Goal: Task Accomplishment & Management: Manage account settings

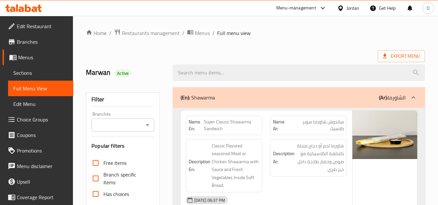
scroll to position [7453, 0]
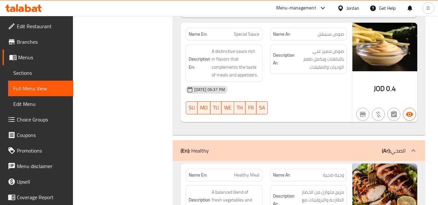
click at [348, 7] on div "Jordan" at bounding box center [353, 8] width 13 height 7
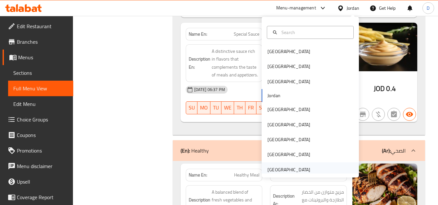
click at [280, 167] on div "[GEOGRAPHIC_DATA]" at bounding box center [289, 169] width 43 height 7
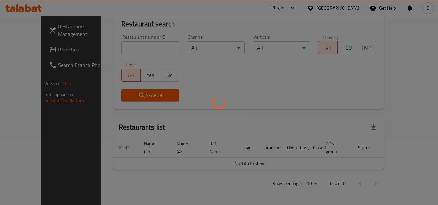
scroll to position [286, 0]
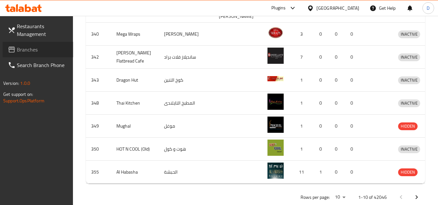
click at [29, 49] on span "Branches" at bounding box center [42, 50] width 51 height 8
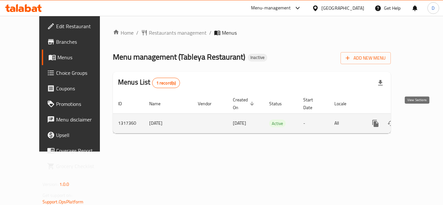
click at [419, 120] on icon "enhanced table" at bounding box center [423, 124] width 8 height 8
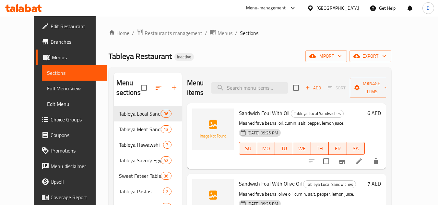
click at [244, 114] on span "Sandwich Foul With Oil" at bounding box center [264, 113] width 51 height 10
copy h6 "Sandwich Foul With Oil"
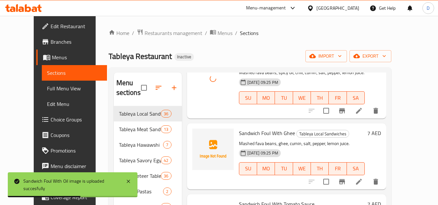
scroll to position [195, 0]
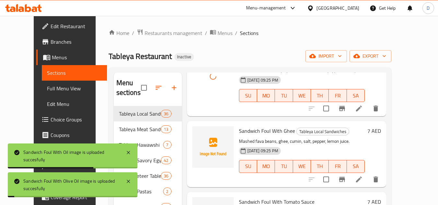
click at [247, 132] on span "Sandwich Foul With Ghee" at bounding box center [267, 131] width 56 height 10
copy h6 "Sandwich Foul With Ghee"
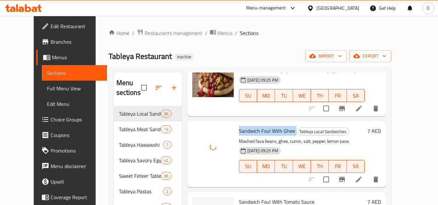
scroll to position [227, 0]
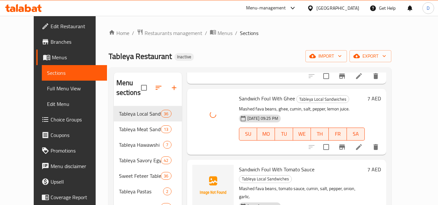
click at [250, 172] on span "Sandwich Foul With Tomato Sauce" at bounding box center [277, 170] width 76 height 10
copy h6 "Sandwich Foul With Tomato Sauce"
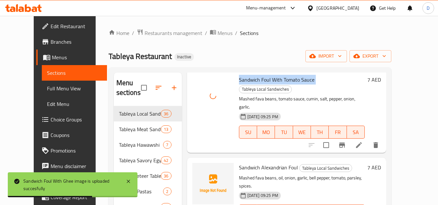
scroll to position [325, 0]
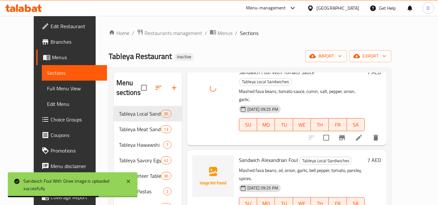
click at [245, 155] on span "Sandwich Alexandrian Foul" at bounding box center [268, 160] width 59 height 10
copy h6 "Sandwich Alexandrian Foul"
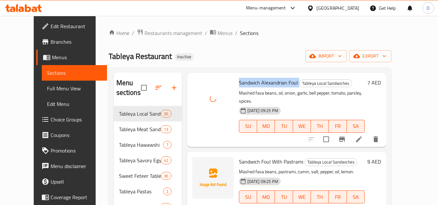
scroll to position [422, 0]
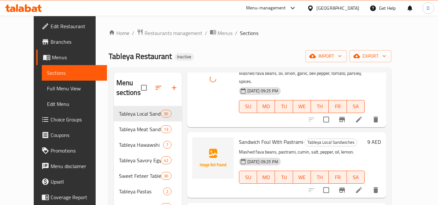
click at [268, 137] on span "Sandwich Foul With Pastrami" at bounding box center [271, 142] width 64 height 10
copy h6 "Sandwich Foul With Pastrami"
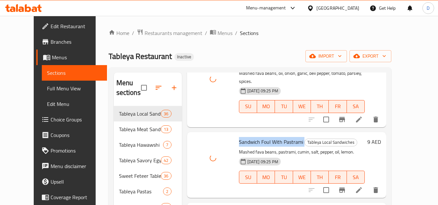
copy h6 "Sandwich Foul With Egg"
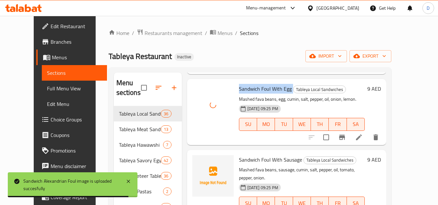
scroll to position [552, 0]
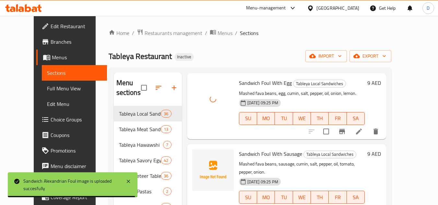
click at [260, 149] on span "Sandwich Foul With Sausage" at bounding box center [270, 154] width 63 height 10
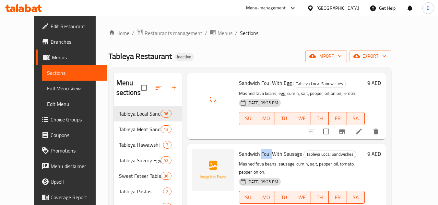
copy span "Foul"
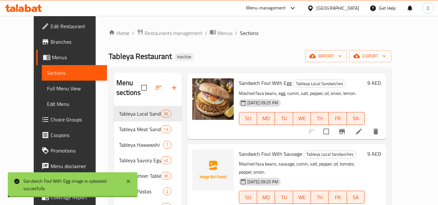
click at [285, 149] on span "Sandwich Foul With Sausage" at bounding box center [270, 154] width 63 height 10
copy h6 "Sandwich Foul With Sausage"
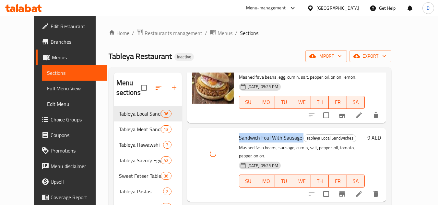
scroll to position [584, 0]
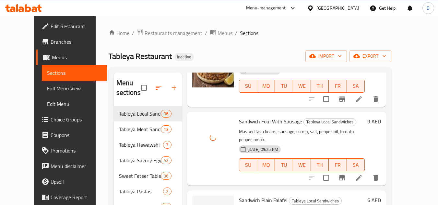
click at [270, 196] on span "Sandwich Plain Falafel" at bounding box center [263, 201] width 49 height 10
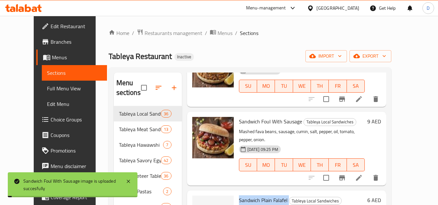
copy h6 "Sandwich Plain Falafel"
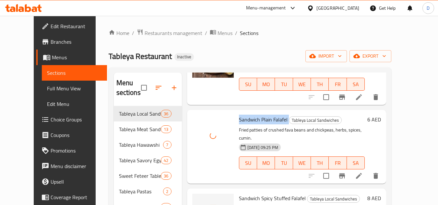
scroll to position [682, 0]
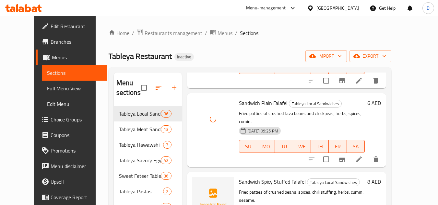
click at [258, 177] on span "Sandwich Spicy Stuffed Falafel" at bounding box center [272, 182] width 67 height 10
copy h6 "Sandwich Spicy Stuffed Falafel"
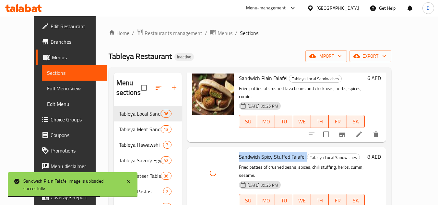
scroll to position [746, 0]
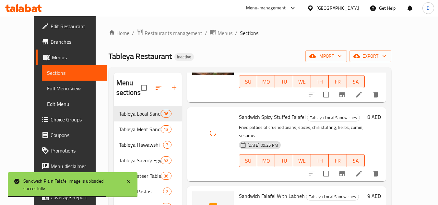
click at [245, 191] on span "Sandwich Falafel With Labneh" at bounding box center [272, 196] width 66 height 10
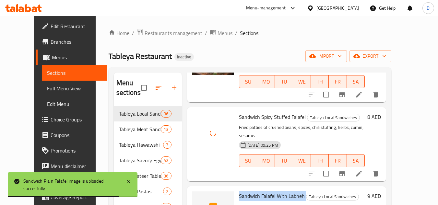
click at [245, 191] on span "Sandwich Falafel With Labneh" at bounding box center [272, 196] width 66 height 10
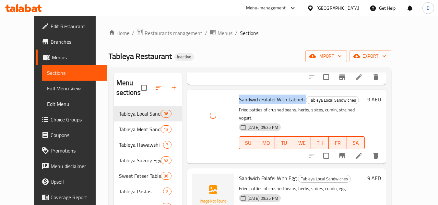
scroll to position [844, 0]
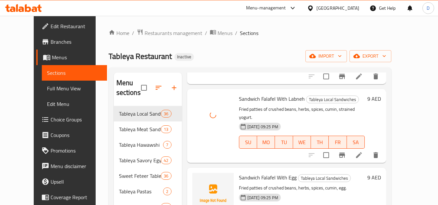
click at [256, 173] on span "Sandwich Falafel With Egg" at bounding box center [268, 178] width 58 height 10
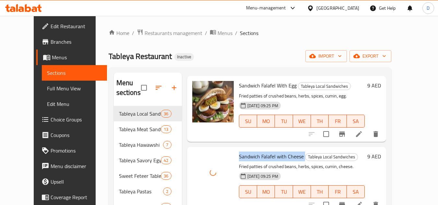
scroll to position [974, 0]
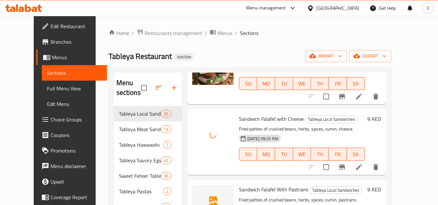
click at [291, 185] on span "Sandwich Falafel With Pastrami" at bounding box center [273, 190] width 69 height 10
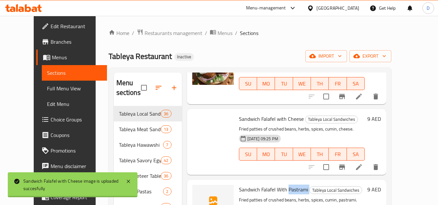
click at [291, 185] on span "Sandwich Falafel With Pastrami" at bounding box center [273, 190] width 69 height 10
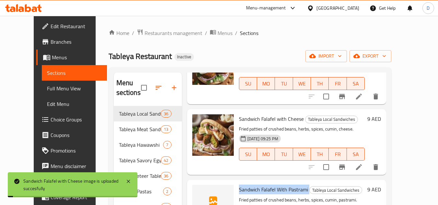
click at [291, 185] on span "Sandwich Falafel With Pastrami" at bounding box center [273, 190] width 69 height 10
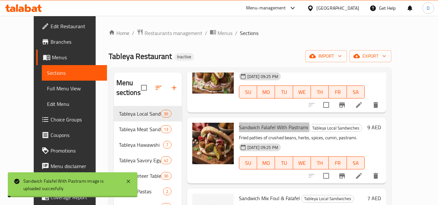
scroll to position [1039, 0]
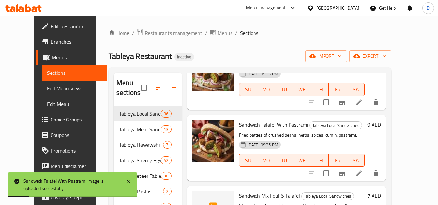
click at [271, 191] on span "Sandwich Mix Foul & Falafel" at bounding box center [269, 196] width 61 height 10
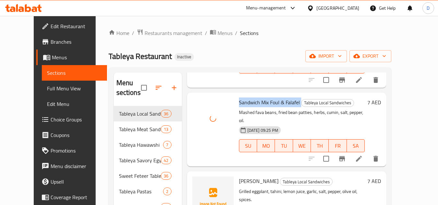
scroll to position [1136, 0]
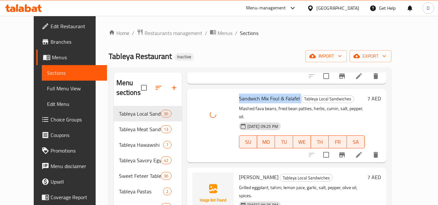
click at [275, 173] on span "Sandwich Baba Ghannoug" at bounding box center [259, 178] width 40 height 10
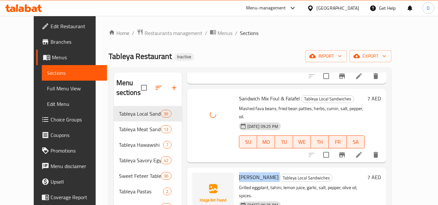
click at [275, 173] on span "Sandwich Baba Ghannoug" at bounding box center [259, 178] width 40 height 10
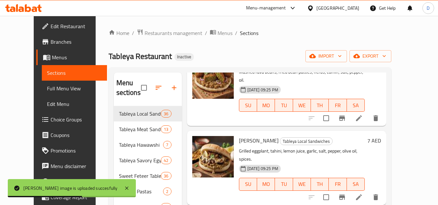
scroll to position [1201, 0]
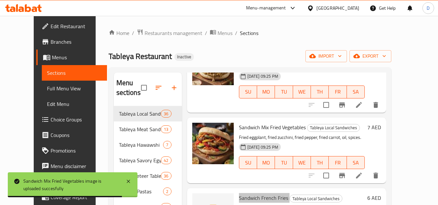
scroll to position [1266, 0]
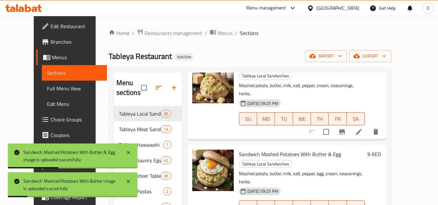
scroll to position [1493, 0]
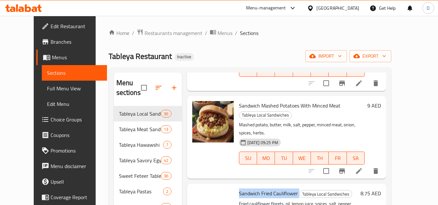
scroll to position [1623, 0]
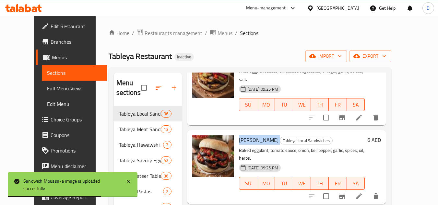
scroll to position [1818, 0]
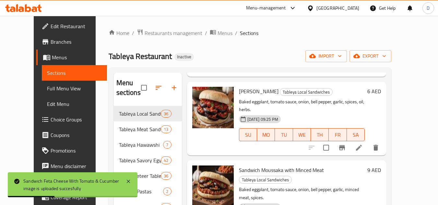
scroll to position [1882, 0]
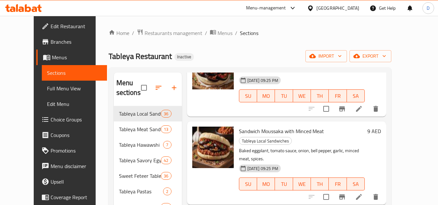
scroll to position [1915, 0]
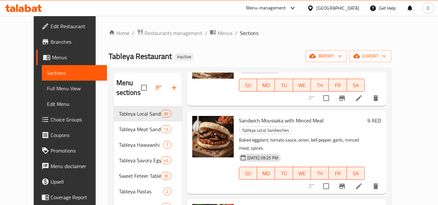
drag, startPoint x: 281, startPoint y: 115, endPoint x: 229, endPoint y: 111, distance: 52.1
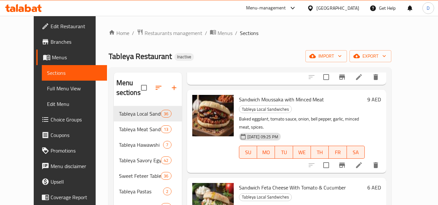
scroll to position [1947, 0]
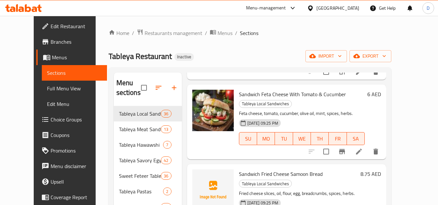
scroll to position [2045, 0]
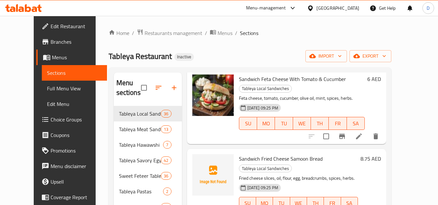
drag, startPoint x: 266, startPoint y: 198, endPoint x: 274, endPoint y: 195, distance: 8.2
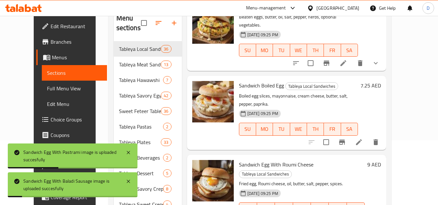
scroll to position [93, 0]
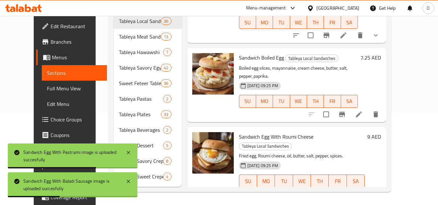
drag, startPoint x: 253, startPoint y: 134, endPoint x: 230, endPoint y: 136, distance: 23.1
drag, startPoint x: 232, startPoint y: 131, endPoint x: 270, endPoint y: 132, distance: 38.0
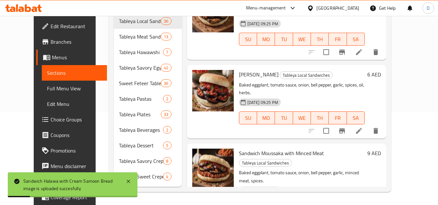
scroll to position [1787, 0]
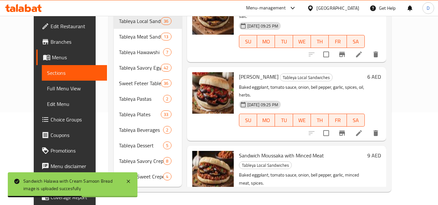
drag, startPoint x: 281, startPoint y: 148, endPoint x: 229, endPoint y: 150, distance: 51.9
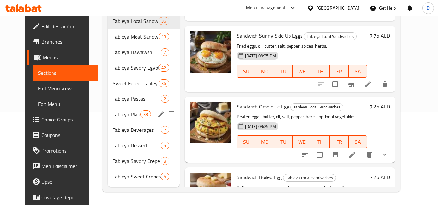
scroll to position [0, 0]
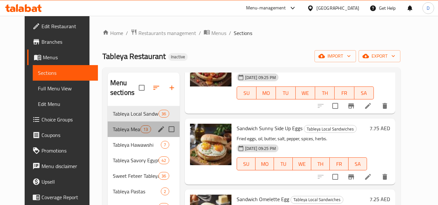
click at [115, 125] on div "Tableya Meat Sandwiches 13" at bounding box center [144, 130] width 72 height 16
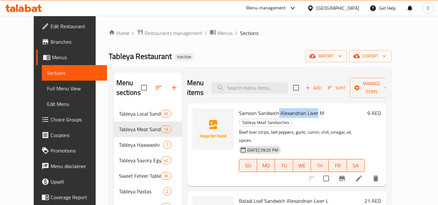
drag, startPoint x: 271, startPoint y: 115, endPoint x: 309, endPoint y: 117, distance: 37.7
click at [309, 117] on span "Samoon Sandwich Alexandrian Liver M" at bounding box center [281, 113] width 85 height 10
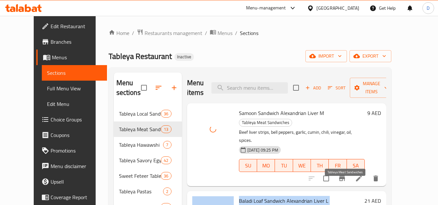
drag, startPoint x: 227, startPoint y: 185, endPoint x: 326, endPoint y: 184, distance: 98.3
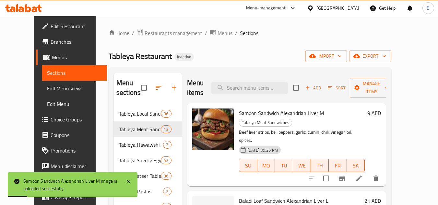
click at [298, 196] on span "Baladi Loaf Sandwich Alexandrian Liver L" at bounding box center [284, 201] width 90 height 10
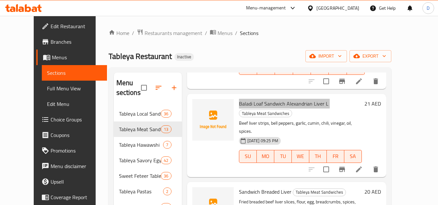
scroll to position [65, 0]
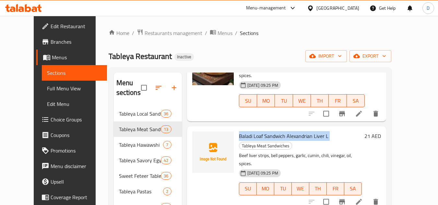
click at [296, 131] on span "Baladi Loaf Sandwich Alexandrian Liver L" at bounding box center [284, 136] width 90 height 10
click at [271, 131] on span "Baladi Loaf Sandwich Alexandrian Liver L" at bounding box center [284, 136] width 90 height 10
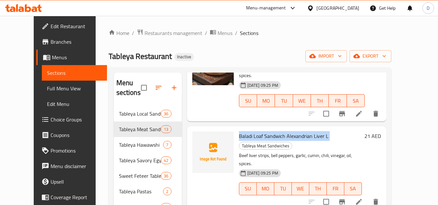
click at [271, 131] on span "Baladi Loaf Sandwich Alexandrian Liver L" at bounding box center [284, 136] width 90 height 10
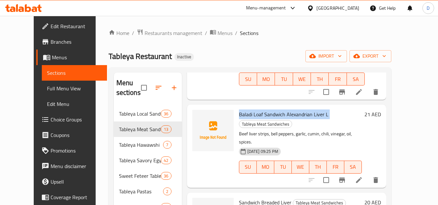
scroll to position [97, 0]
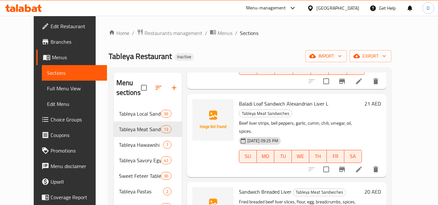
click at [265, 187] on span "Sandwich Breaded Liver" at bounding box center [265, 192] width 53 height 10
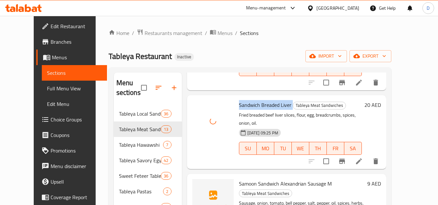
scroll to position [195, 0]
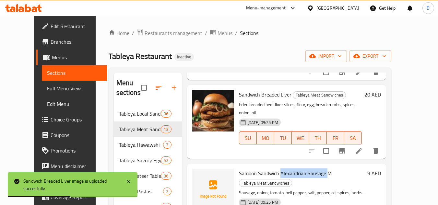
drag, startPoint x: 272, startPoint y: 131, endPoint x: 319, endPoint y: 133, distance: 46.8
click at [319, 169] on span "Samoon Sandwich Alexandrian Sausage M" at bounding box center [285, 174] width 93 height 10
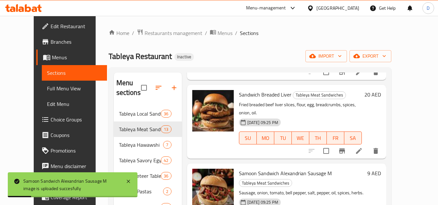
click at [247, 169] on span "Samoon Sandwich Alexandrian Sausage M" at bounding box center [285, 174] width 93 height 10
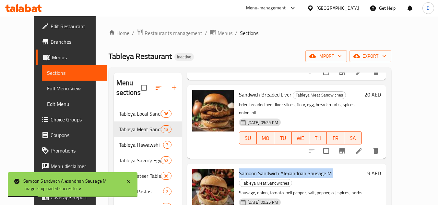
click at [247, 169] on span "Samoon Sandwich Alexandrian Sausage M" at bounding box center [285, 174] width 93 height 10
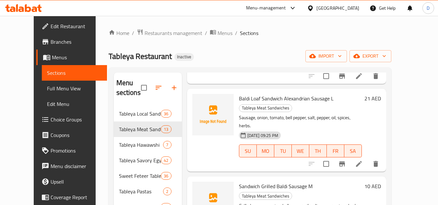
scroll to position [357, 0]
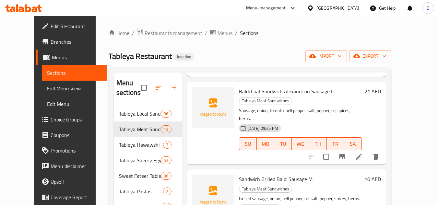
click at [290, 175] on span "Sandwich Grilled Baldi Sausage M" at bounding box center [276, 180] width 74 height 10
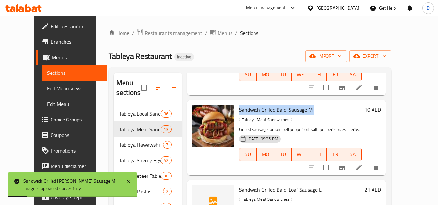
scroll to position [454, 0]
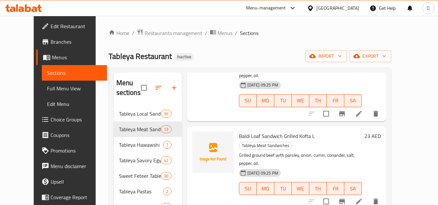
scroll to position [649, 0]
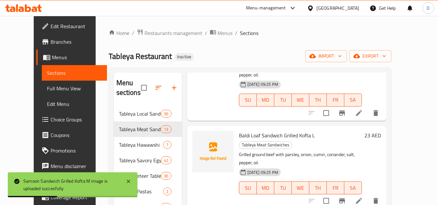
drag, startPoint x: 254, startPoint y: 101, endPoint x: 275, endPoint y: 106, distance: 21.0
drag, startPoint x: 252, startPoint y: 174, endPoint x: 283, endPoint y: 175, distance: 30.8
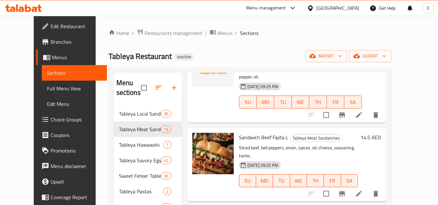
scroll to position [740, 0]
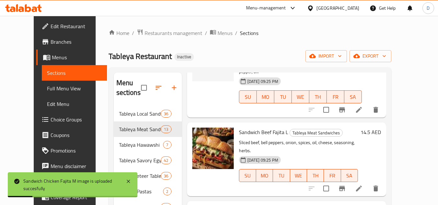
drag, startPoint x: 273, startPoint y: 155, endPoint x: 302, endPoint y: 158, distance: 29.6
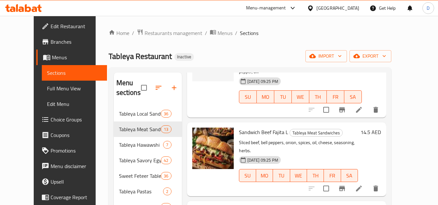
scroll to position [32, 0]
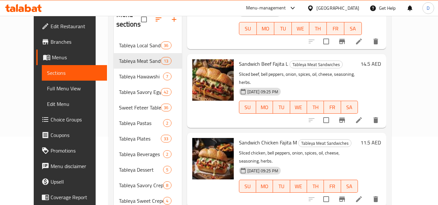
scroll to position [93, 0]
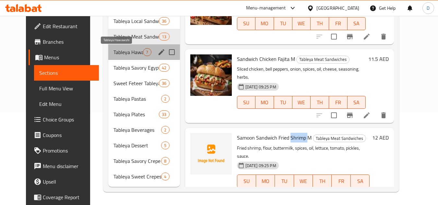
click at [119, 52] on span "Tableya Hawawshi" at bounding box center [129, 52] width 30 height 8
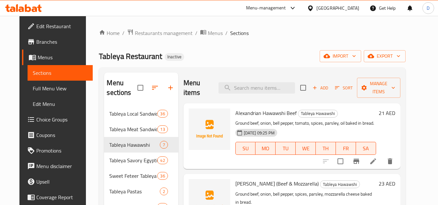
click at [278, 114] on span "Alexandrian Hawawshi Beef" at bounding box center [266, 113] width 61 height 10
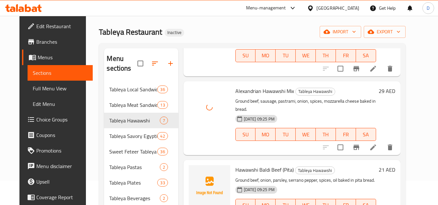
scroll to position [65, 0]
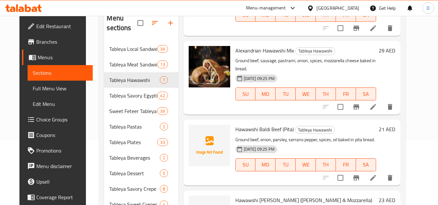
click at [256, 125] on span "Hawawshi Baldi Beef (Pita)" at bounding box center [265, 130] width 58 height 10
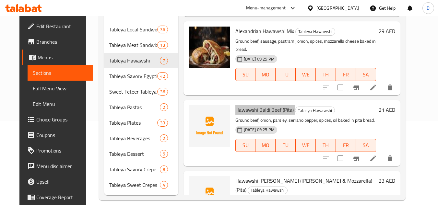
scroll to position [93, 0]
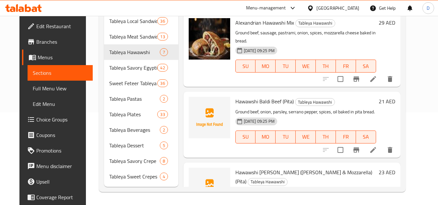
click at [259, 168] on span "Hawawshi Baldi (Beef & Mozzarella) (Pita)" at bounding box center [304, 177] width 137 height 19
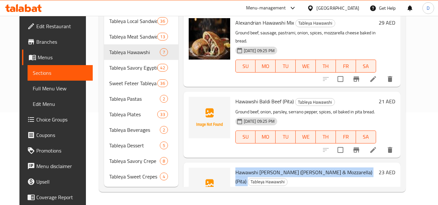
click at [259, 168] on span "Hawawshi Baldi (Beef & Mozzarella) (Pita)" at bounding box center [304, 177] width 137 height 19
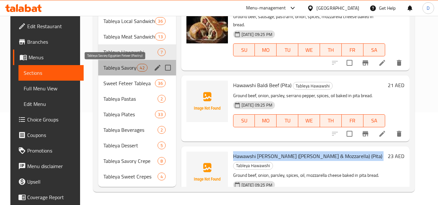
click at [104, 67] on span "Tableya Savory Egyptian Feteer (Pastry)" at bounding box center [121, 68] width 34 height 8
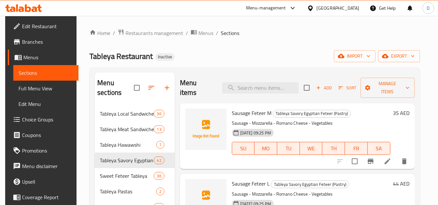
click at [255, 115] on span "Sausage Feteer M" at bounding box center [252, 113] width 40 height 10
click at [232, 113] on span "Sausage Feteer M" at bounding box center [252, 113] width 40 height 10
click at [260, 114] on span "Sausage Feteer M" at bounding box center [252, 113] width 40 height 10
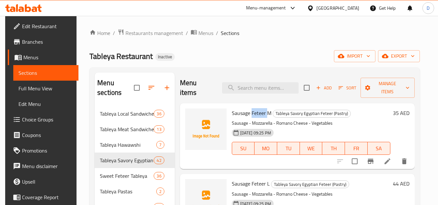
click at [260, 114] on span "Sausage Feteer M" at bounding box center [252, 113] width 40 height 10
click at [266, 116] on span "Sausage Feteer M" at bounding box center [252, 113] width 40 height 10
drag, startPoint x: 264, startPoint y: 116, endPoint x: 231, endPoint y: 114, distance: 33.5
click at [232, 114] on span "Sausage Feteer M" at bounding box center [252, 113] width 40 height 10
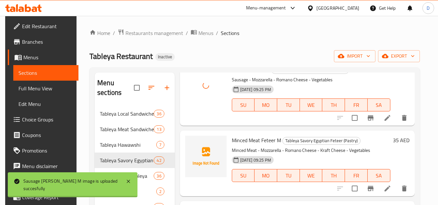
scroll to position [129, 0]
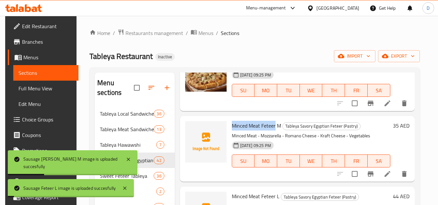
drag, startPoint x: 274, startPoint y: 126, endPoint x: 228, endPoint y: 126, distance: 45.8
click at [229, 126] on div "Minced Meat Feteer M Tableya Savory Egyptian Feteer (Pastry) Minced Meat - Mozz…" at bounding box center [311, 149] width 164 height 61
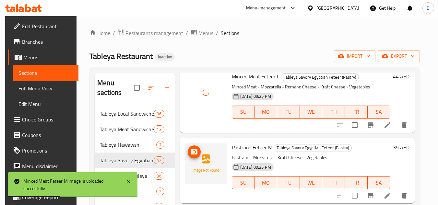
scroll to position [259, 0]
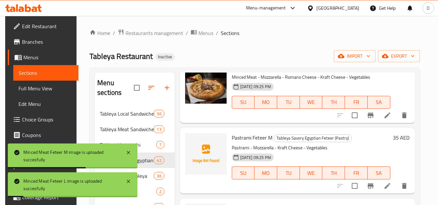
click at [241, 139] on span "Pastrami Feteer M" at bounding box center [252, 138] width 41 height 10
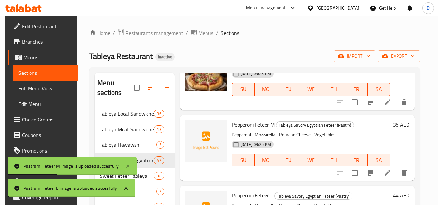
scroll to position [421, 0]
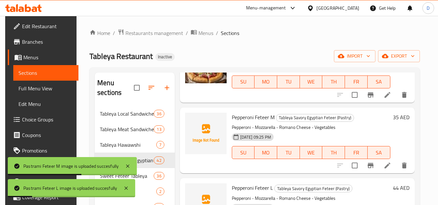
click at [245, 117] on span "Pepperoni Feteer M" at bounding box center [253, 118] width 43 height 10
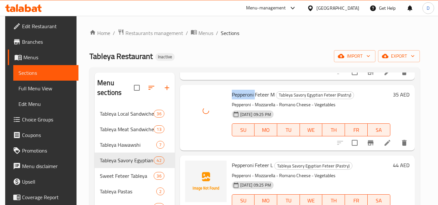
scroll to position [486, 0]
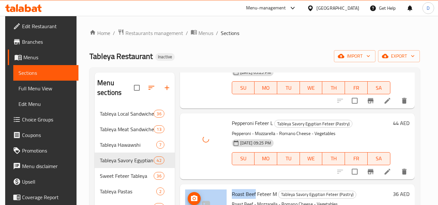
drag, startPoint x: 255, startPoint y: 195, endPoint x: 218, endPoint y: 191, distance: 36.8
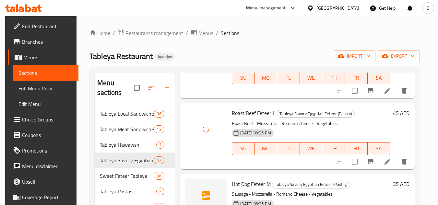
scroll to position [713, 0]
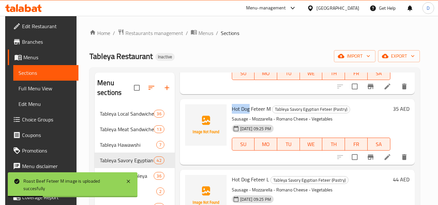
drag, startPoint x: 248, startPoint y: 106, endPoint x: 231, endPoint y: 109, distance: 17.4
click at [232, 109] on span "Hot Dog Feteer M" at bounding box center [251, 109] width 39 height 10
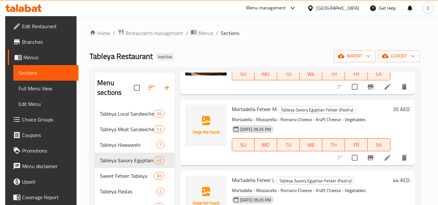
scroll to position [876, 0]
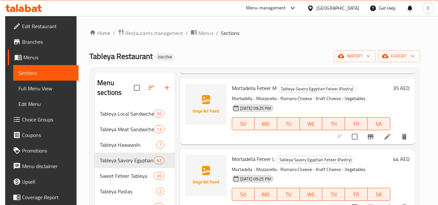
click at [243, 88] on span "Mortadella Feteer M" at bounding box center [254, 88] width 45 height 10
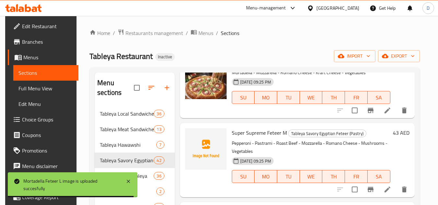
scroll to position [973, 0]
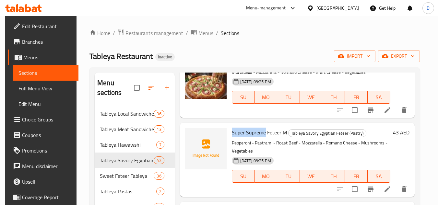
drag, startPoint x: 264, startPoint y: 132, endPoint x: 229, endPoint y: 131, distance: 34.1
click at [229, 131] on div "Super Supreme Feteer M Tableya Savory Egyptian Feteer (Pastry) Pepperoni - Past…" at bounding box center [311, 160] width 164 height 69
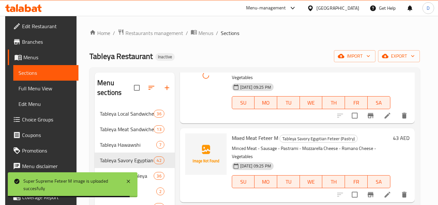
scroll to position [1135, 0]
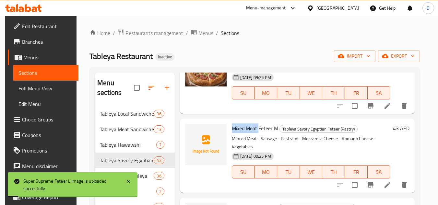
drag, startPoint x: 255, startPoint y: 129, endPoint x: 229, endPoint y: 131, distance: 26.1
click at [229, 131] on div "Mixed Meat Feteer M Tableya Savory Egyptian Feteer (Pastry) Minced Meat - Sausa…" at bounding box center [311, 155] width 164 height 69
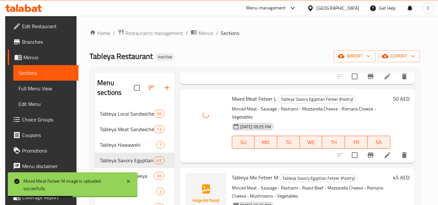
scroll to position [1265, 0]
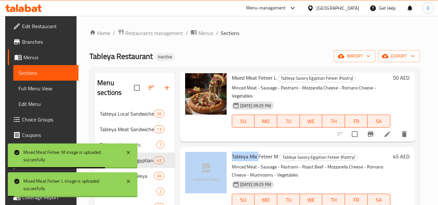
drag, startPoint x: 253, startPoint y: 157, endPoint x: 226, endPoint y: 161, distance: 27.2
click at [226, 161] on div "Tableya Mix Feteer M Tableya Savory Egyptian Feteer (Pastry) Minced Meat - Saus…" at bounding box center [298, 184] width 230 height 69
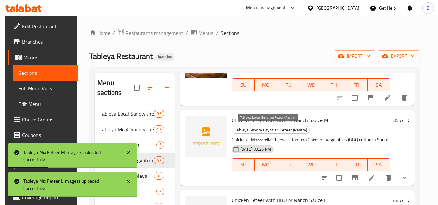
scroll to position [1460, 0]
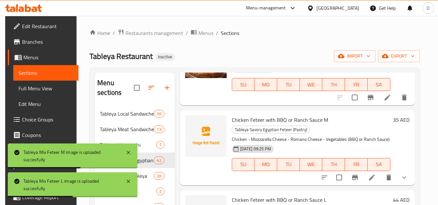
click at [280, 120] on span "Chicken Feteer with BBQ or Ranch Sauce M" at bounding box center [280, 120] width 96 height 10
click at [238, 121] on span "Chicken Feteer with BBQ or Ranch Sauce M" at bounding box center [280, 120] width 96 height 10
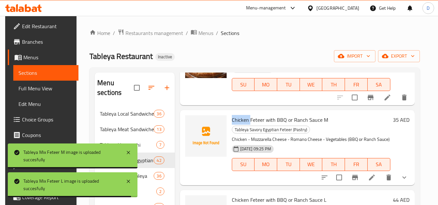
click at [238, 121] on span "Chicken Feteer with BBQ or Ranch Sauce M" at bounding box center [280, 120] width 96 height 10
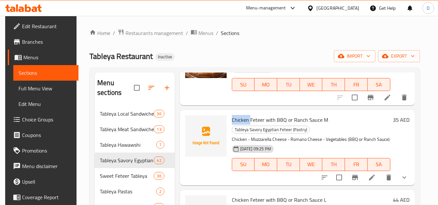
click at [239, 121] on span "Chicken Feteer with BBQ or Ranch Sauce M" at bounding box center [280, 120] width 96 height 10
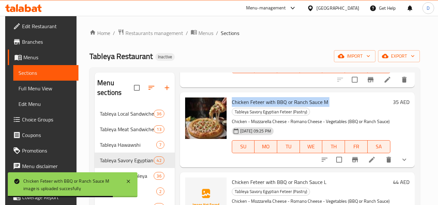
scroll to position [1525, 0]
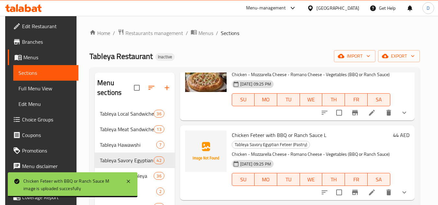
click at [291, 134] on span "Chicken Feteer with BBQ or Ranch Sauce L" at bounding box center [279, 135] width 95 height 10
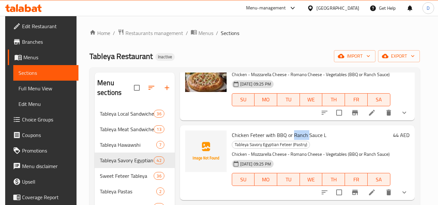
click at [291, 134] on span "Chicken Feteer with BBQ or Ranch Sauce L" at bounding box center [279, 135] width 95 height 10
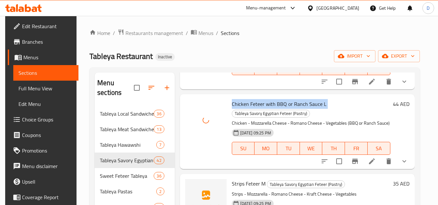
scroll to position [1590, 0]
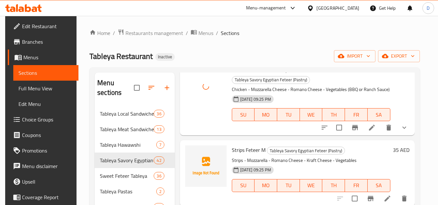
click at [254, 152] on span "Strips Feteer M" at bounding box center [249, 150] width 34 height 10
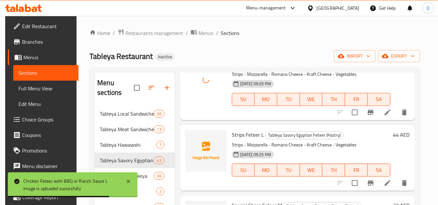
scroll to position [1687, 0]
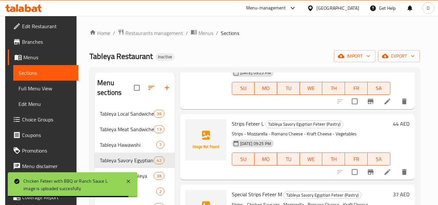
click at [244, 124] on span "Strips Feteer L" at bounding box center [248, 124] width 32 height 10
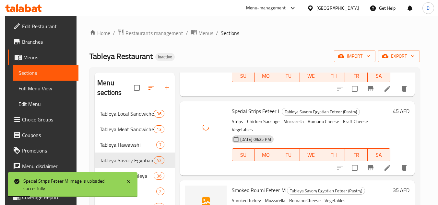
scroll to position [1882, 0]
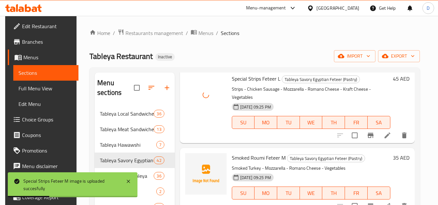
click at [256, 153] on span "Smoked Roumi Feteer M" at bounding box center [259, 158] width 54 height 10
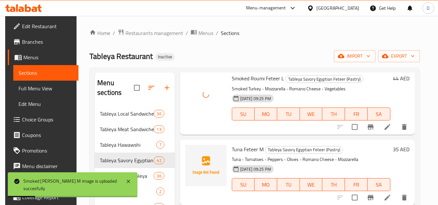
scroll to position [2044, 0]
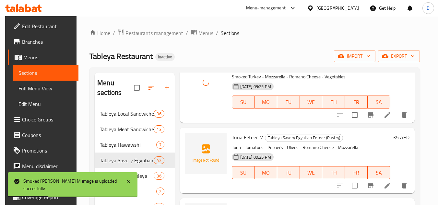
click at [250, 133] on span "Tuna Feteer M" at bounding box center [248, 138] width 32 height 10
click at [254, 133] on span "Tuna Feteer M" at bounding box center [248, 138] width 32 height 10
drag, startPoint x: 257, startPoint y: 124, endPoint x: 230, endPoint y: 123, distance: 26.6
click at [230, 130] on div "Tuna Feteer M Tableya Savory Egyptian Feteer (Pastry) Tuna - Tomatoes - Peppers…" at bounding box center [311, 160] width 164 height 61
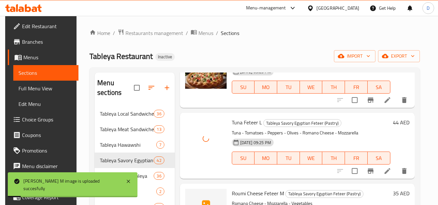
scroll to position [2141, 0]
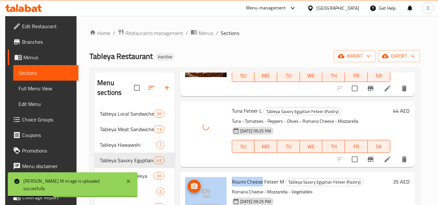
drag, startPoint x: 262, startPoint y: 167, endPoint x: 224, endPoint y: 166, distance: 38.6
click at [224, 175] on div "Roumi Cheese Feteer M Tableya Savory Egyptian Feteer (Pastry) Romano Cheese - M…" at bounding box center [298, 205] width 230 height 61
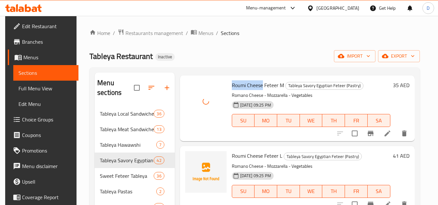
scroll to position [2239, 0]
click at [268, 151] on span "Roumi Cheese Feteer L" at bounding box center [257, 156] width 51 height 10
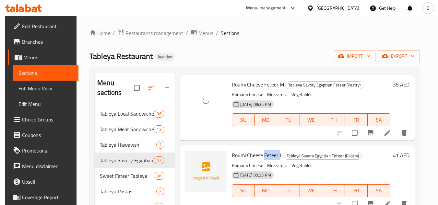
click at [268, 151] on span "Roumi Cheese Feteer L" at bounding box center [257, 156] width 51 height 10
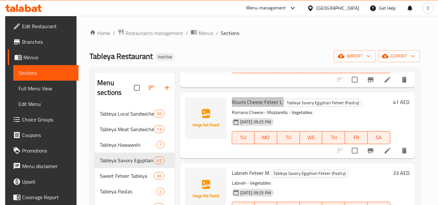
scroll to position [2271, 0]
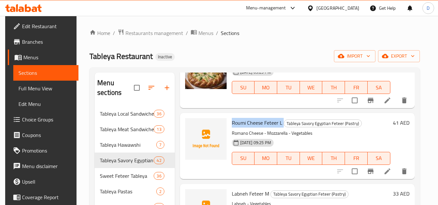
click at [240, 189] on span "Labneh Feteer M" at bounding box center [250, 194] width 37 height 10
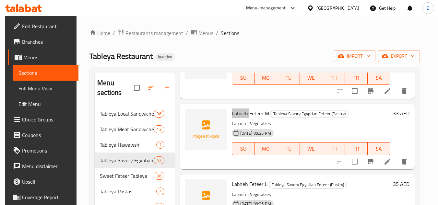
scroll to position [2369, 0]
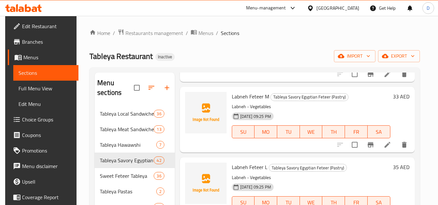
click at [254, 90] on div "Labneh Feteer M Tableya Savory Egyptian Feteer (Pastry) Labneh - Vegetables 14-…" at bounding box center [311, 120] width 164 height 61
click at [258, 92] on span "Labneh Feteer M" at bounding box center [250, 97] width 37 height 10
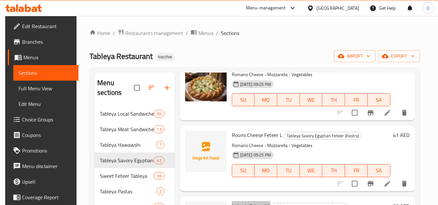
scroll to position [2239, 0]
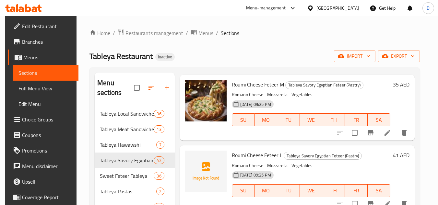
click at [250, 151] on span "Roumi Cheese Feteer L" at bounding box center [257, 156] width 51 height 10
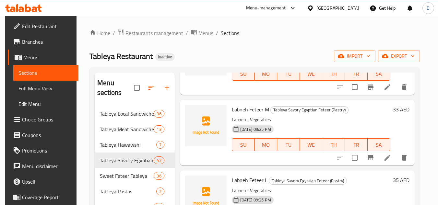
scroll to position [2369, 0]
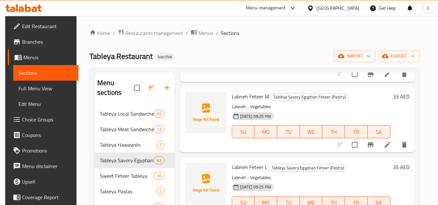
click at [238, 163] on span "Labneh Feteer L" at bounding box center [250, 168] width 36 height 10
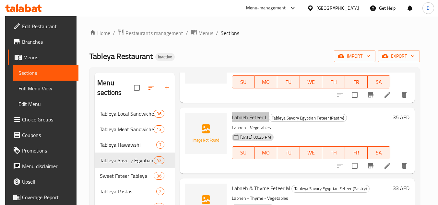
scroll to position [2434, 0]
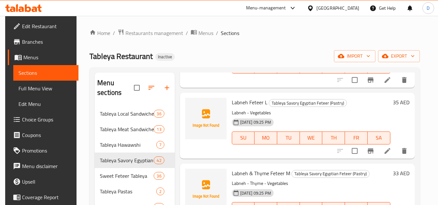
click at [236, 169] on span "Labneh & Thyme Feteer M" at bounding box center [261, 174] width 58 height 10
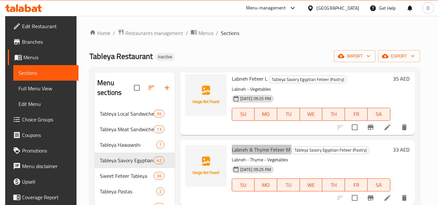
scroll to position [2498, 0]
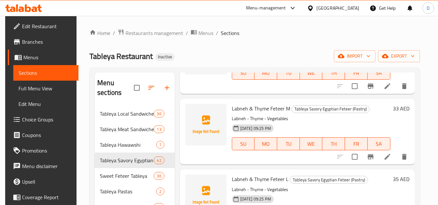
click at [248, 175] on span "Labneh & Thyme Feteer L" at bounding box center [260, 180] width 57 height 10
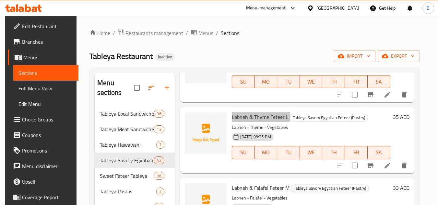
scroll to position [2563, 0]
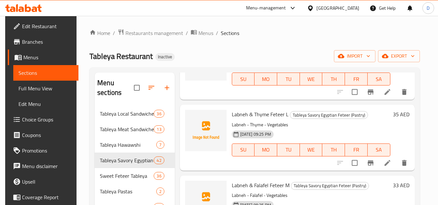
click at [247, 181] on span "Labneh & Falafel Feteer M" at bounding box center [261, 186] width 58 height 10
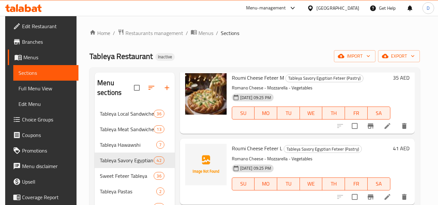
scroll to position [2239, 0]
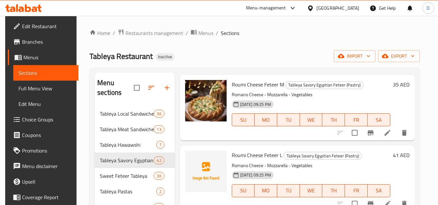
click at [238, 151] on span "Roumi Cheese Feteer L" at bounding box center [257, 156] width 51 height 10
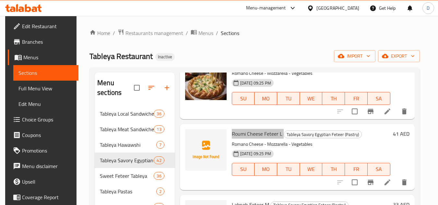
scroll to position [2271, 0]
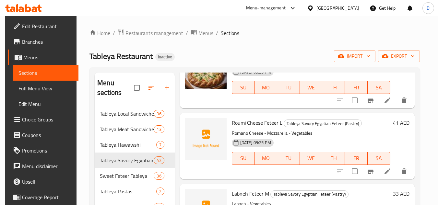
click at [241, 189] on span "Labneh Feteer M" at bounding box center [250, 194] width 37 height 10
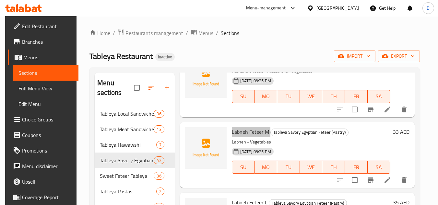
scroll to position [2336, 0]
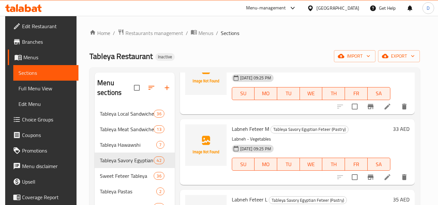
click at [239, 195] on span "Labneh Feteer L" at bounding box center [250, 200] width 36 height 10
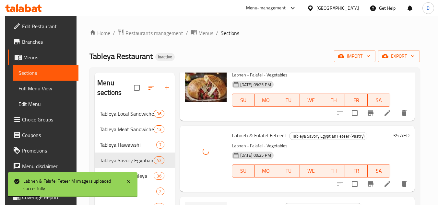
scroll to position [2726, 0]
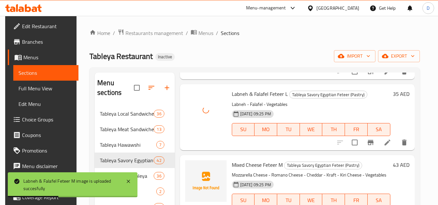
click at [259, 160] on span "Mixed Cheese Feteer M" at bounding box center [257, 165] width 51 height 10
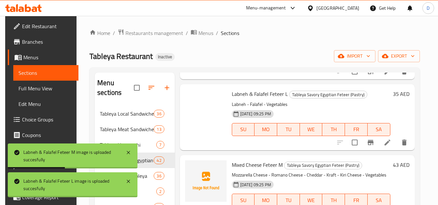
click at [259, 160] on span "Mixed Cheese Feteer M" at bounding box center [257, 165] width 51 height 10
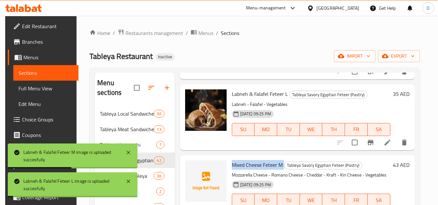
click at [259, 160] on span "Mixed Cheese Feteer M" at bounding box center [257, 165] width 51 height 10
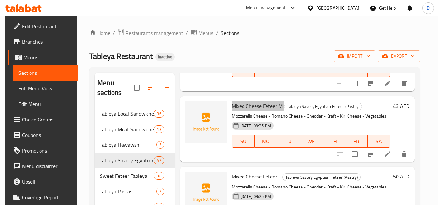
scroll to position [2791, 0]
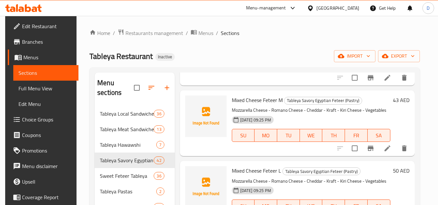
click at [257, 166] on span "Mixed Cheese Feteer L" at bounding box center [256, 171] width 49 height 10
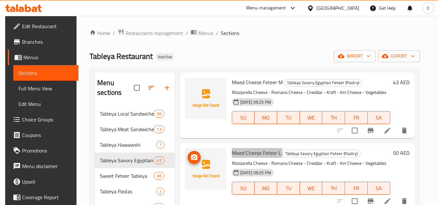
scroll to position [2855, 0]
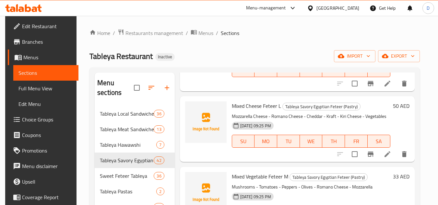
click at [247, 172] on span "Mixed Vegetable Feteer M" at bounding box center [260, 177] width 56 height 10
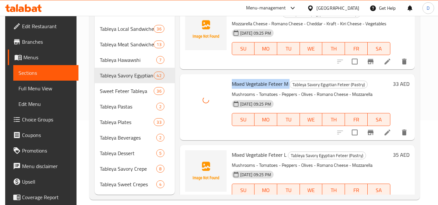
scroll to position [93, 0]
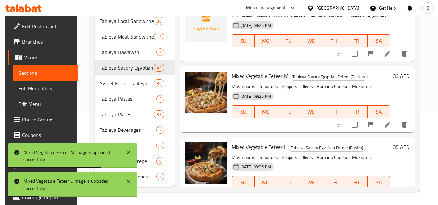
click at [289, 116] on div "Mixed Vegetable Feteer M Tableya Savory Egyptian Feteer (Pastry) Mushrooms - To…" at bounding box center [297, 100] width 235 height 66
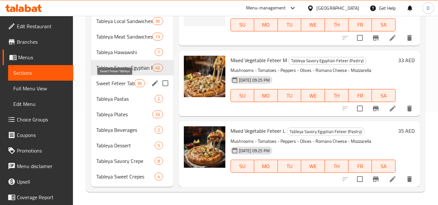
click at [118, 83] on span "Sweet Feteer Tableya" at bounding box center [115, 84] width 38 height 8
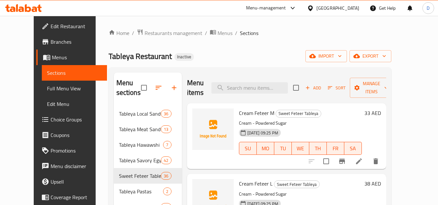
click at [239, 113] on span "Cream Feteer M" at bounding box center [256, 113] width 35 height 10
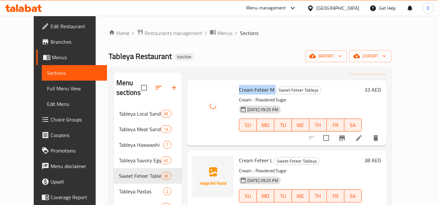
scroll to position [32, 0]
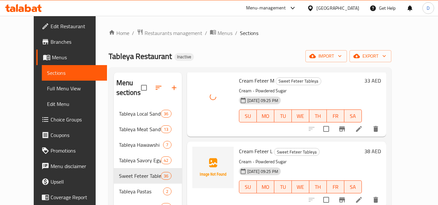
click at [254, 155] on span "Cream Feteer L" at bounding box center [256, 152] width 34 height 10
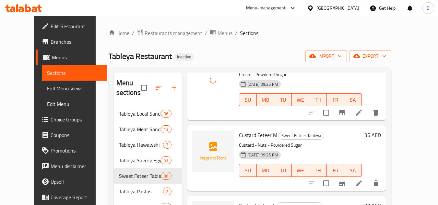
scroll to position [130, 0]
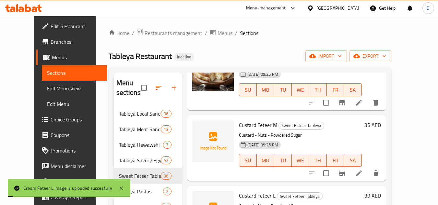
click at [239, 125] on span "Custard Feteer M" at bounding box center [258, 125] width 38 height 10
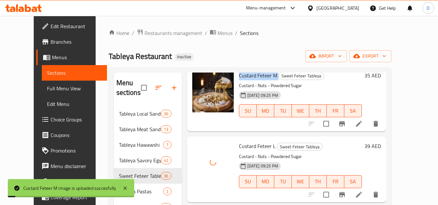
scroll to position [260, 0]
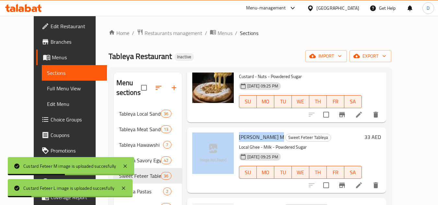
drag, startPoint x: 267, startPoint y: 136, endPoint x: 226, endPoint y: 140, distance: 41.7
click at [226, 140] on div "Baghasha Feteer M Sweet Feteer Tableya Local Ghee - Milk - Powdered Sugar 14-10…" at bounding box center [287, 160] width 194 height 61
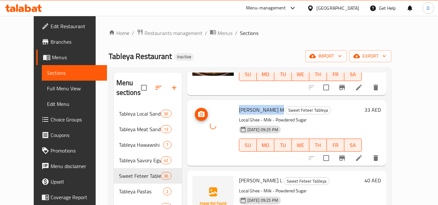
scroll to position [325, 0]
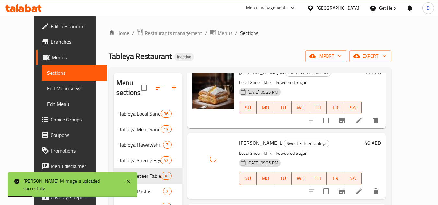
click at [337, 147] on h6 "Baghasha Feteer L Sweet Feteer Tableya" at bounding box center [300, 143] width 123 height 9
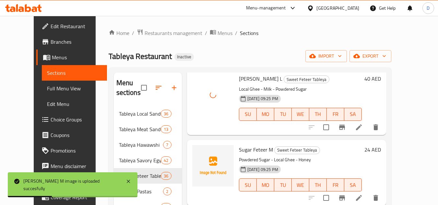
scroll to position [389, 0]
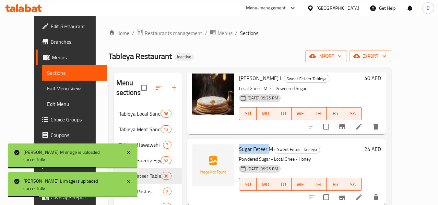
drag, startPoint x: 260, startPoint y: 150, endPoint x: 231, endPoint y: 152, distance: 28.6
click at [239, 152] on span "Sugar Feteer M" at bounding box center [256, 149] width 34 height 10
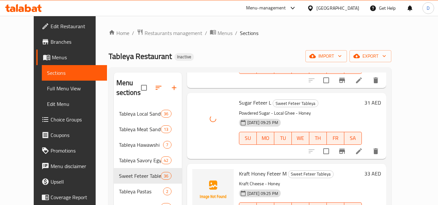
scroll to position [519, 0]
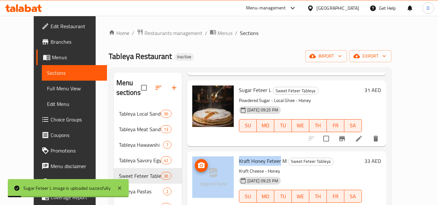
drag, startPoint x: 272, startPoint y: 161, endPoint x: 222, endPoint y: 165, distance: 49.8
click at [222, 165] on div "Kraft Honey Feteer M Sweet Feteer Tableya Kraft Cheese - Honey 14-10-2025 09:25…" at bounding box center [287, 184] width 194 height 61
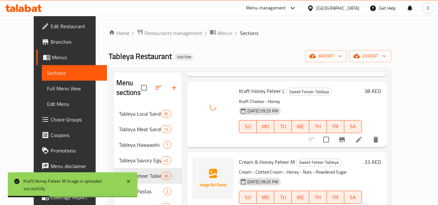
scroll to position [682, 0]
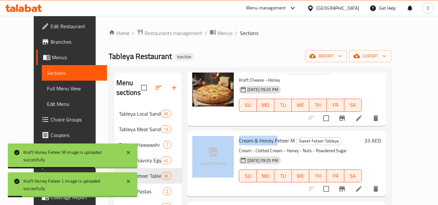
drag, startPoint x: 268, startPoint y: 142, endPoint x: 227, endPoint y: 139, distance: 41.3
click at [227, 139] on div "Cream & Honey Feteer M Sweet Feteer Tableya Cream - Clotted Cream - Honey - Nut…" at bounding box center [287, 164] width 194 height 61
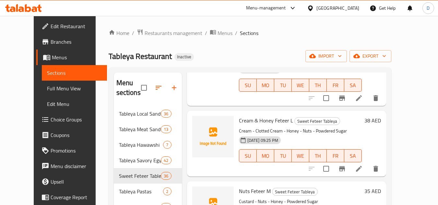
scroll to position [779, 0]
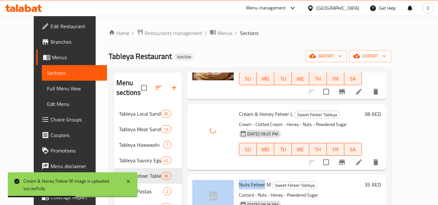
drag, startPoint x: 256, startPoint y: 186, endPoint x: 228, endPoint y: 189, distance: 29.1
click at [228, 189] on div "Nuts Feteer M Sweet Feteer Tableya Custard - Nuts - Honey - Powdered Sugar 14-1…" at bounding box center [287, 208] width 194 height 61
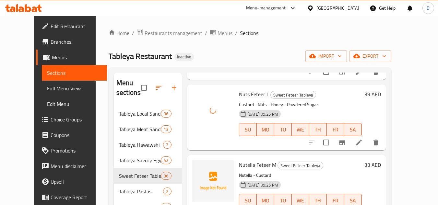
scroll to position [941, 0]
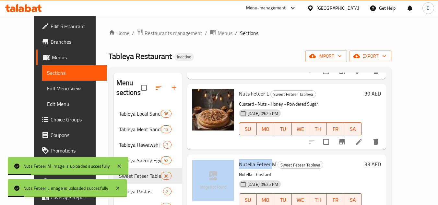
drag, startPoint x: 262, startPoint y: 166, endPoint x: 226, endPoint y: 163, distance: 36.8
click at [226, 163] on div "Nutella Feteer M Sweet Feteer Tableya Nutella - Custard 14-10-2025 09:25 PM SU …" at bounding box center [287, 187] width 194 height 61
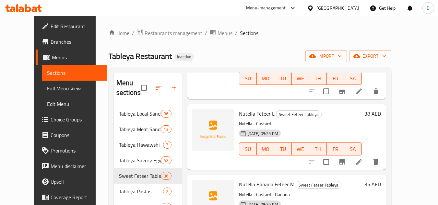
scroll to position [1071, 0]
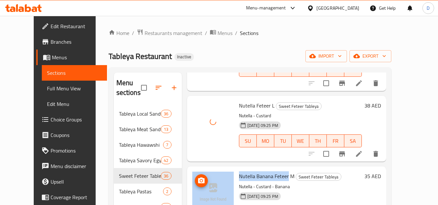
drag, startPoint x: 279, startPoint y: 177, endPoint x: 221, endPoint y: 175, distance: 57.5
click at [221, 175] on div "Nutella Banana Feteer M Sweet Feteer Tableya Nutella - Custard - Banana 14-10-2…" at bounding box center [287, 199] width 194 height 61
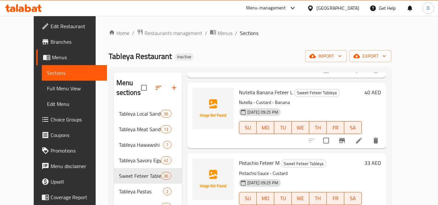
scroll to position [1233, 0]
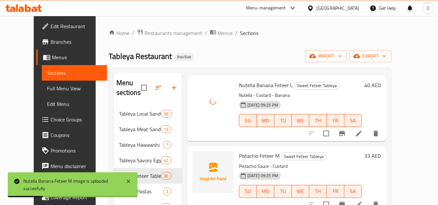
click at [243, 153] on span "Pistachio Feteer M" at bounding box center [259, 156] width 41 height 10
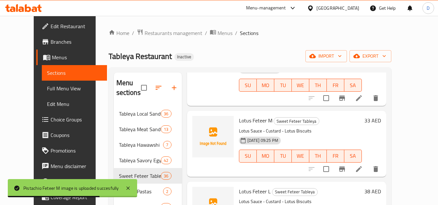
scroll to position [1428, 0]
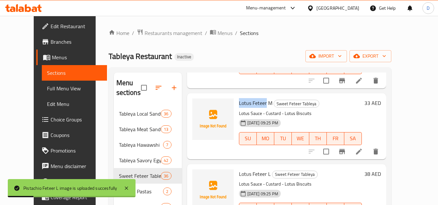
drag, startPoint x: 258, startPoint y: 102, endPoint x: 230, endPoint y: 107, distance: 28.3
click at [237, 107] on div "Lotus Feteer M Sweet Feteer Tableya Lotus Sauce - Custard - Lotus Biscuits 14-1…" at bounding box center [301, 126] width 128 height 61
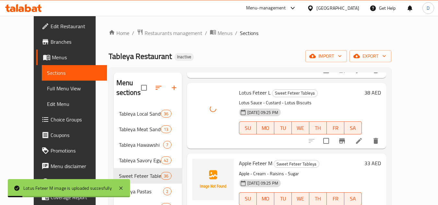
scroll to position [1525, 0]
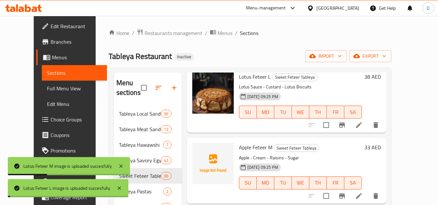
click at [239, 151] on span "Apple Feteer M" at bounding box center [255, 148] width 33 height 10
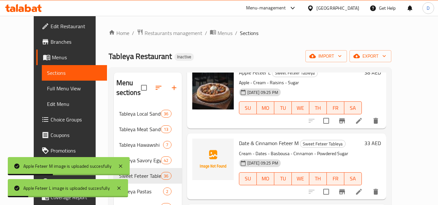
scroll to position [1688, 0]
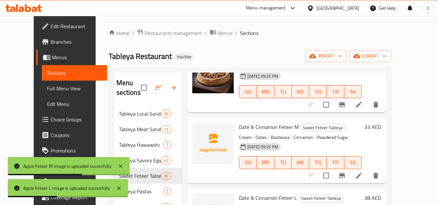
click at [239, 129] on span "Date & Cinnamon Feteer M" at bounding box center [269, 127] width 60 height 10
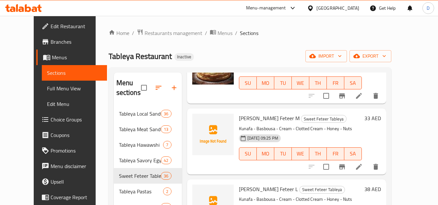
scroll to position [1850, 0]
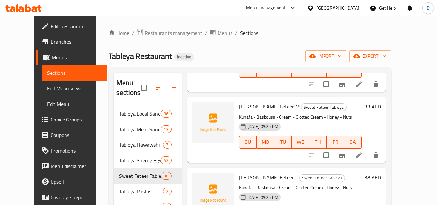
click at [239, 104] on span "Kunafa Basbousa Feteer M" at bounding box center [269, 107] width 61 height 10
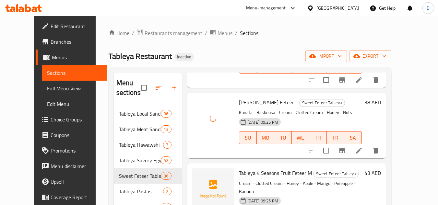
scroll to position [1947, 0]
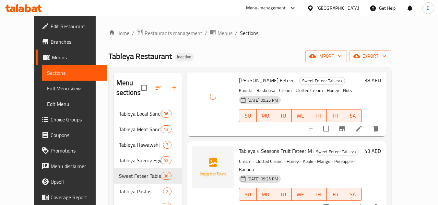
click at [240, 151] on span "Tableya 4 Seasons Fruit Feteer M" at bounding box center [275, 151] width 73 height 10
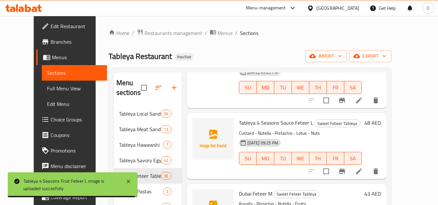
scroll to position [2207, 0]
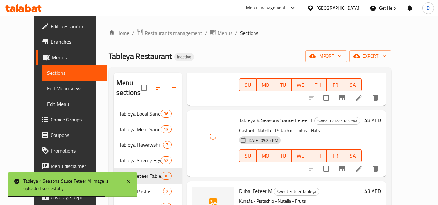
click at [239, 187] on span "Dubai Feteer M" at bounding box center [255, 192] width 33 height 10
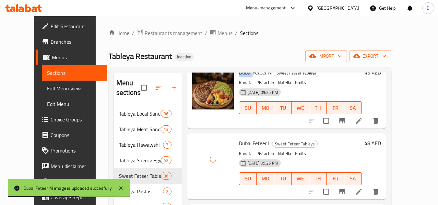
scroll to position [2369, 0]
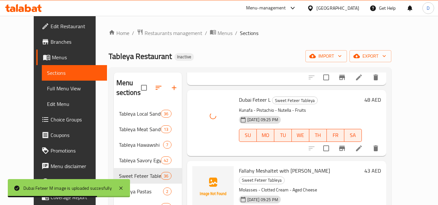
click at [242, 166] on span "Fallahy Meshaltet with Baldi Ghee M" at bounding box center [284, 171] width 91 height 10
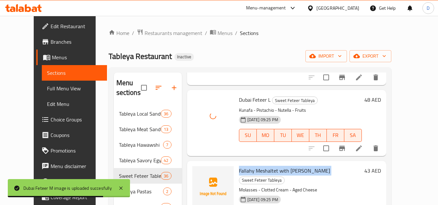
click at [242, 166] on span "Fallahy Meshaltet with Baldi Ghee M" at bounding box center [284, 171] width 91 height 10
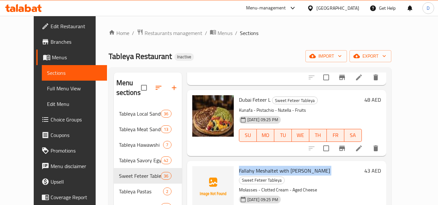
click at [261, 166] on span "Fallahy Meshaltet with Baldi Ghee M" at bounding box center [284, 171] width 91 height 10
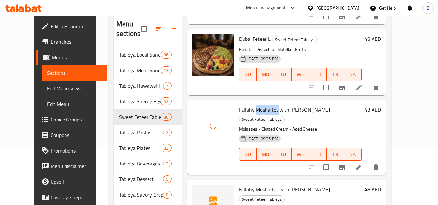
scroll to position [93, 0]
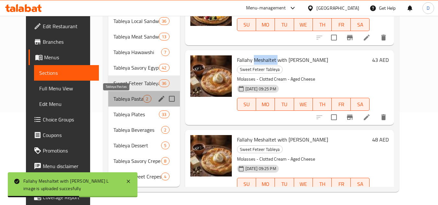
click at [130, 100] on span "Tableya Pastas" at bounding box center [129, 99] width 30 height 8
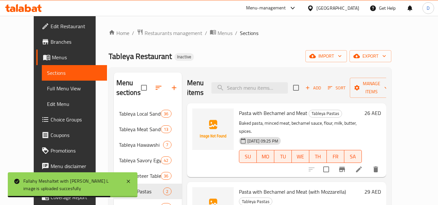
click at [244, 108] on span "Pasta with Bechamel and Meat" at bounding box center [273, 113] width 68 height 10
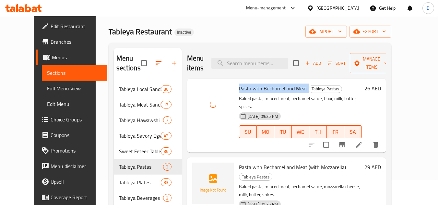
scroll to position [65, 0]
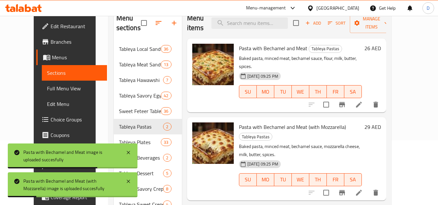
click at [292, 143] on p "Baked pasta, minced meat, bechamel sauce, mozzarella cheese, milk, butter, spic…" at bounding box center [300, 151] width 123 height 16
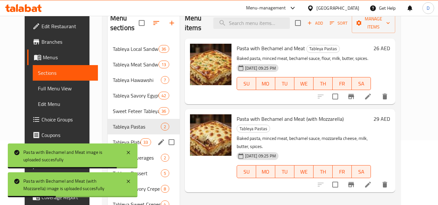
click at [146, 141] on div "Tableya Plates 33" at bounding box center [144, 143] width 72 height 16
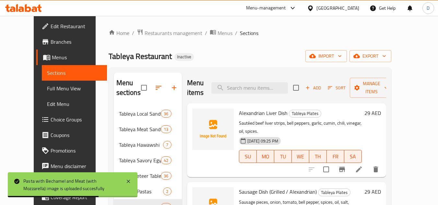
click at [239, 112] on span "Alexandrian Liver Dish" at bounding box center [263, 113] width 49 height 10
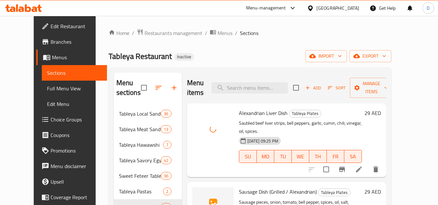
click at [239, 187] on span "Sausage Dish (Grilled / Alexandrian)" at bounding box center [278, 192] width 78 height 10
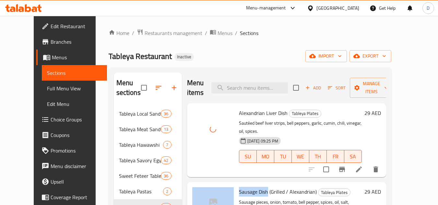
drag, startPoint x: 259, startPoint y: 185, endPoint x: 225, endPoint y: 184, distance: 34.1
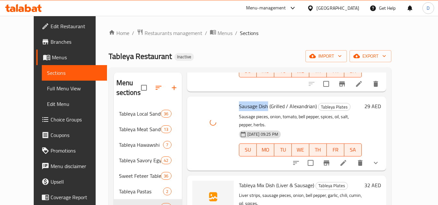
scroll to position [97, 0]
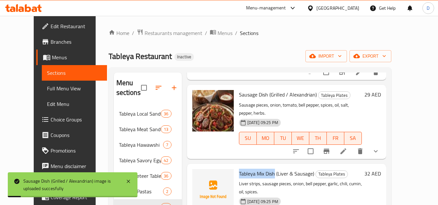
drag, startPoint x: 266, startPoint y: 158, endPoint x: 229, endPoint y: 161, distance: 37.2
click at [237, 167] on div "Tableya Mix Dish (Liver & Sausage) Tableya Plates Liver strips, sausage pieces,…" at bounding box center [301, 201] width 128 height 69
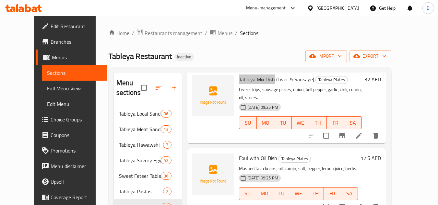
scroll to position [195, 0]
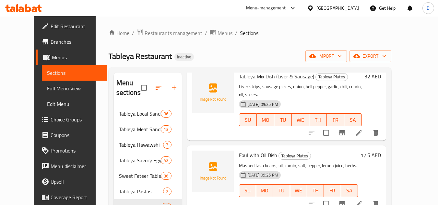
click at [247, 151] on span "Foul with Oil Dish" at bounding box center [258, 156] width 38 height 10
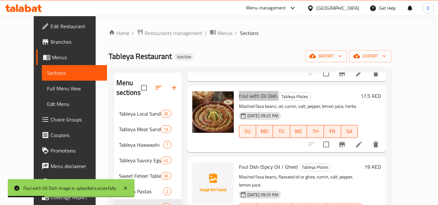
scroll to position [260, 0]
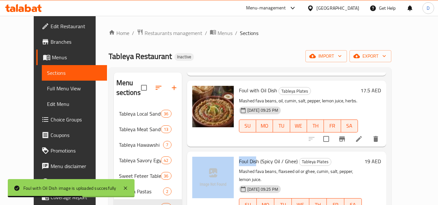
drag, startPoint x: 249, startPoint y: 138, endPoint x: 227, endPoint y: 138, distance: 21.7
click at [227, 154] on div "Foul Dish (Spicy Oil / Ghee) Tableya Plates Mashed fava beans, flaxseed oil or …" at bounding box center [287, 188] width 194 height 69
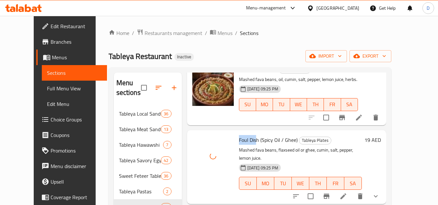
scroll to position [325, 0]
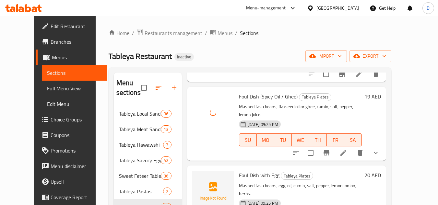
click at [254, 171] on span "Foul Dish with Egg" at bounding box center [259, 176] width 41 height 10
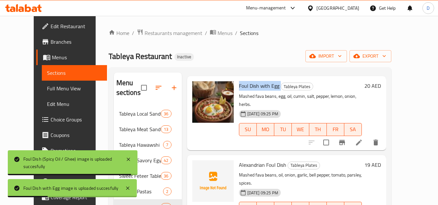
scroll to position [422, 0]
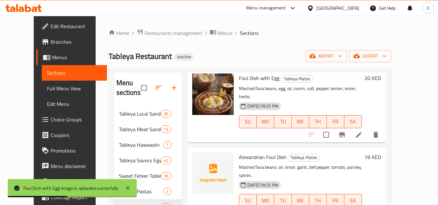
click at [250, 153] on span "Alexandrian Foul Dish" at bounding box center [262, 158] width 47 height 10
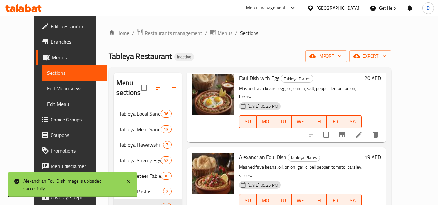
drag, startPoint x: 286, startPoint y: 188, endPoint x: 230, endPoint y: 189, distance: 55.8
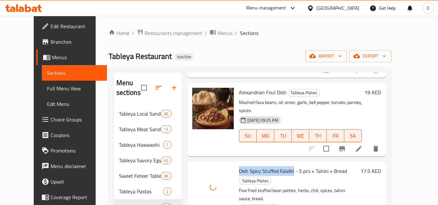
scroll to position [519, 0]
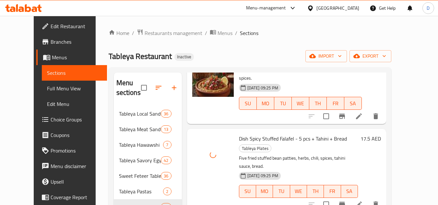
drag, startPoint x: 268, startPoint y: 160, endPoint x: 227, endPoint y: 162, distance: 41.6
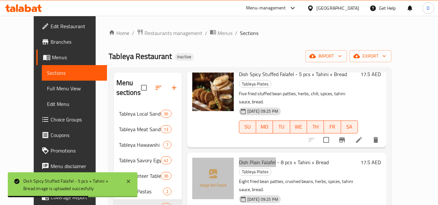
scroll to position [584, 0]
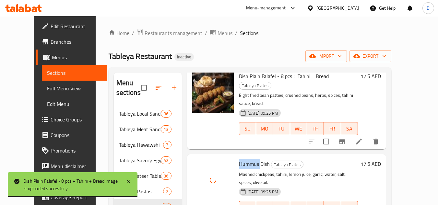
scroll to position [682, 0]
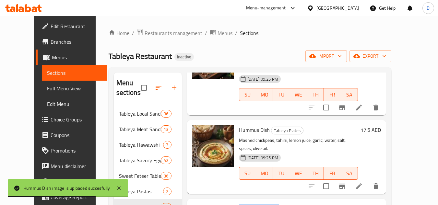
scroll to position [746, 0]
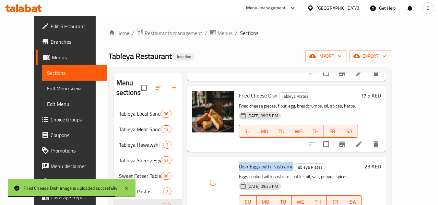
scroll to position [844, 0]
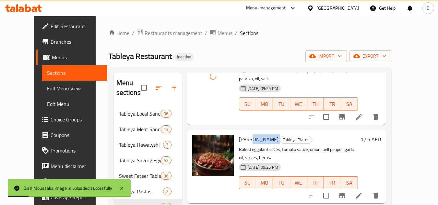
scroll to position [1006, 0]
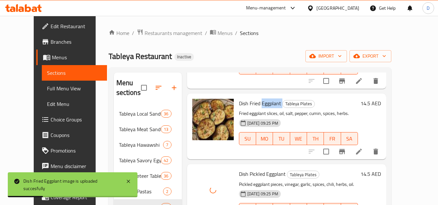
scroll to position [1201, 0]
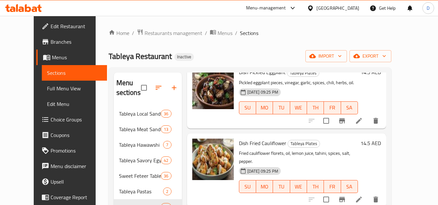
scroll to position [1298, 0]
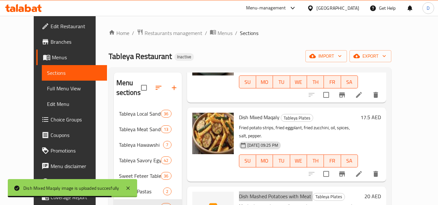
scroll to position [1363, 0]
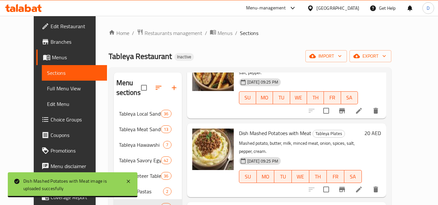
scroll to position [1461, 0]
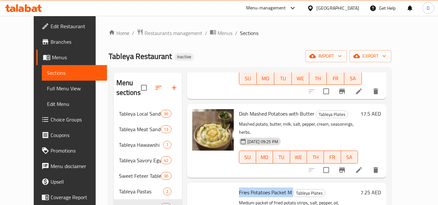
scroll to position [1558, 0]
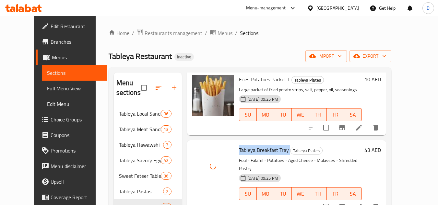
scroll to position [1753, 0]
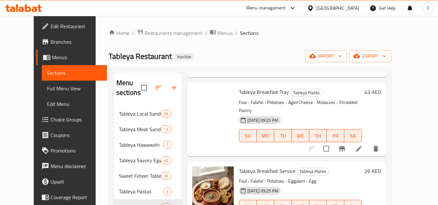
scroll to position [1818, 0]
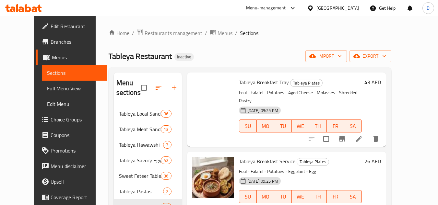
drag, startPoint x: 258, startPoint y: 140, endPoint x: 229, endPoint y: 142, distance: 28.9
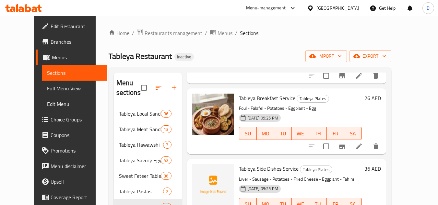
scroll to position [1882, 0]
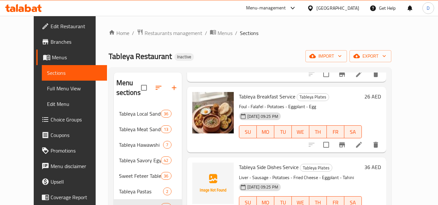
drag, startPoint x: 277, startPoint y: 145, endPoint x: 227, endPoint y: 147, distance: 49.7
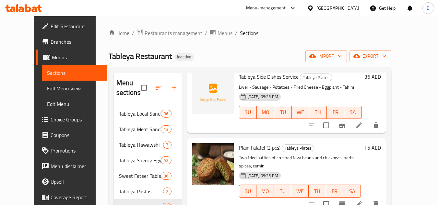
scroll to position [1980, 0]
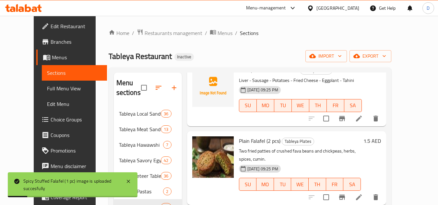
drag, startPoint x: 264, startPoint y: 118, endPoint x: 227, endPoint y: 120, distance: 36.4
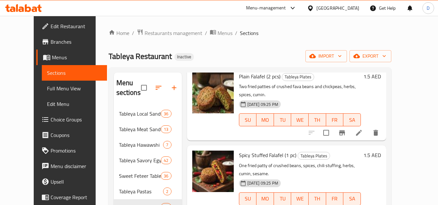
scroll to position [2045, 0]
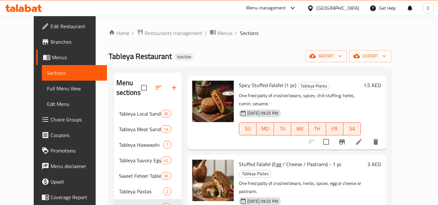
scroll to position [2142, 0]
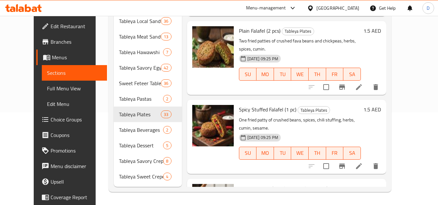
scroll to position [1996, 0]
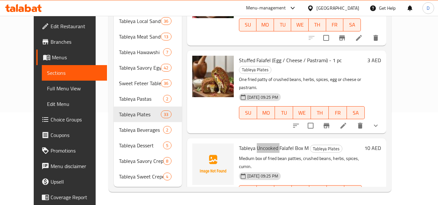
scroll to position [2158, 0]
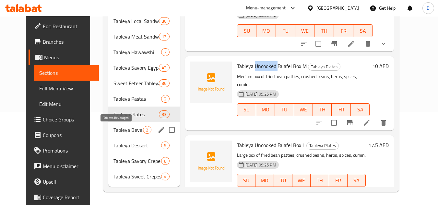
drag, startPoint x: 126, startPoint y: 130, endPoint x: 143, endPoint y: 130, distance: 16.9
click at [127, 130] on span "Tableya Beverages" at bounding box center [129, 130] width 30 height 8
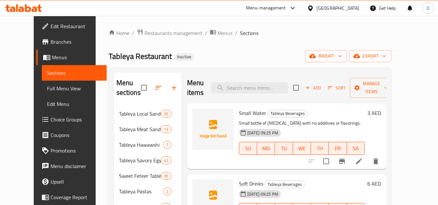
click at [251, 108] on span "Small Water" at bounding box center [252, 113] width 27 height 10
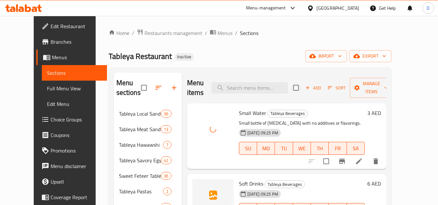
click at [248, 179] on span "Soft Drinks" at bounding box center [251, 184] width 24 height 10
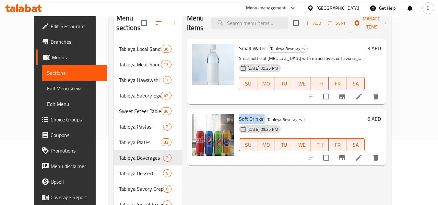
scroll to position [93, 0]
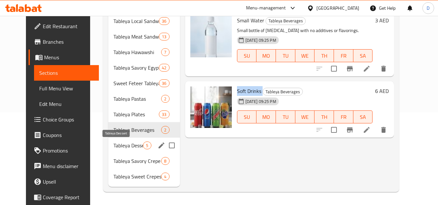
click at [115, 144] on span "Tableya Dessert" at bounding box center [129, 146] width 30 height 8
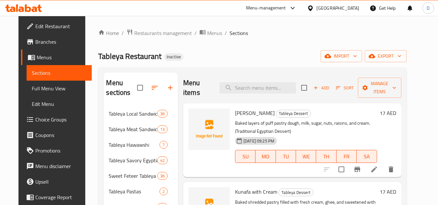
click at [235, 114] on span "Om Ali" at bounding box center [255, 113] width 40 height 10
click at [239, 189] on span "Kunafa with Cream" at bounding box center [256, 192] width 42 height 10
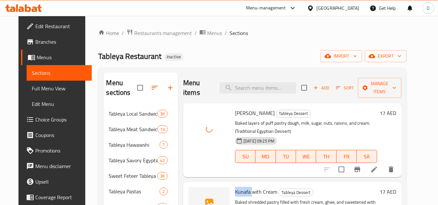
click at [239, 189] on span "Kunafa with Cream" at bounding box center [256, 192] width 42 height 10
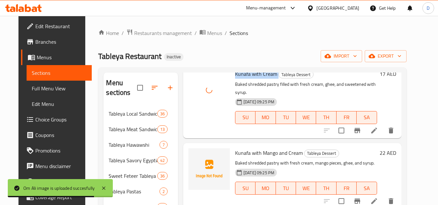
scroll to position [130, 0]
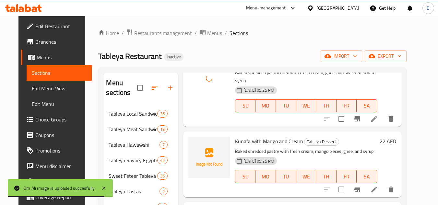
click at [246, 137] on span "Kunafa with Mango and Cream" at bounding box center [269, 142] width 68 height 10
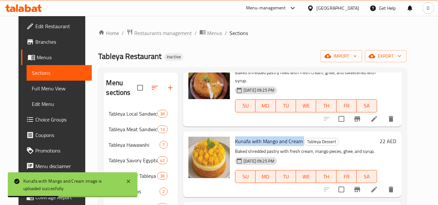
scroll to position [181, 0]
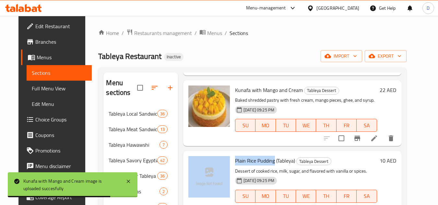
drag, startPoint x: 270, startPoint y: 155, endPoint x: 226, endPoint y: 156, distance: 44.8
click at [226, 156] on div "Plain Rice Pudding (Tableya) Tableya Dessert Dessert of cooked rice, milk, suga…" at bounding box center [292, 184] width 213 height 61
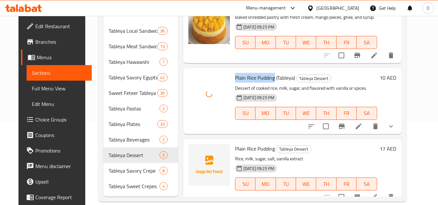
scroll to position [93, 0]
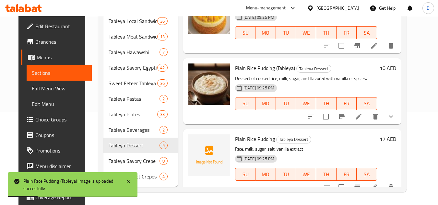
click at [297, 82] on div "14-10-2025 09:25 PM SU MO TU WE TH FR SA" at bounding box center [306, 99] width 147 height 35
click at [239, 63] on span "Plain Rice Pudding (Tableya)" at bounding box center [265, 68] width 60 height 10
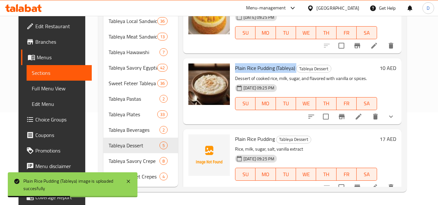
click at [239, 63] on span "Plain Rice Pudding (Tableya)" at bounding box center [265, 68] width 60 height 10
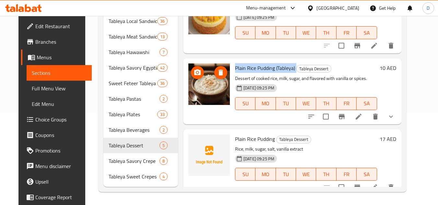
click at [213, 85] on img at bounding box center [210, 85] width 42 height 42
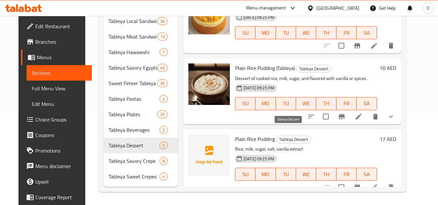
click at [283, 136] on span "Tableya Dessert" at bounding box center [294, 139] width 34 height 7
click at [331, 135] on h6 "Plain Rice Pudding Tableya Dessert" at bounding box center [306, 139] width 142 height 9
click at [314, 115] on icon "sort-choices" at bounding box center [312, 117] width 6 height 4
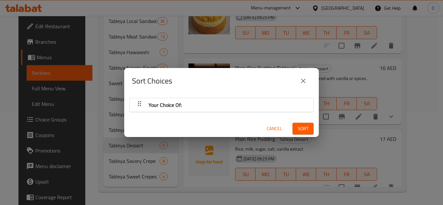
click at [139, 105] on icon "button" at bounding box center [140, 104] width 8 height 8
click at [274, 129] on span "Cancel" at bounding box center [275, 129] width 16 height 8
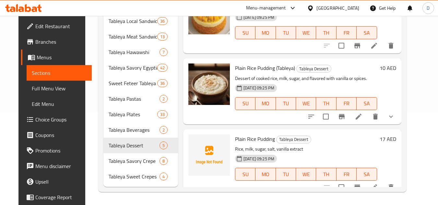
click at [239, 134] on span "Plain Rice Pudding" at bounding box center [255, 139] width 40 height 10
click at [219, 85] on img at bounding box center [210, 85] width 42 height 42
click at [377, 185] on icon at bounding box center [375, 188] width 6 height 6
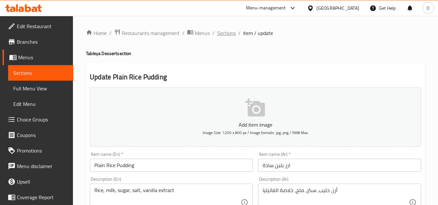
click at [229, 35] on span "Sections" at bounding box center [226, 33] width 18 height 8
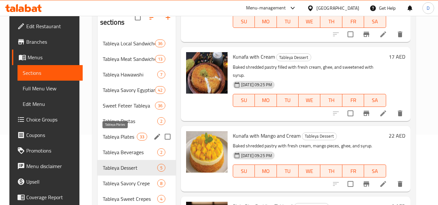
scroll to position [93, 0]
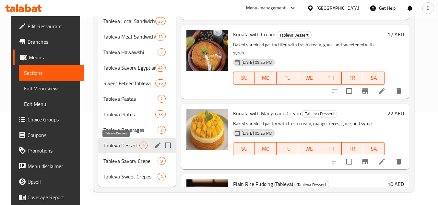
click at [127, 145] on span "Tableya Dessert" at bounding box center [122, 146] width 36 height 8
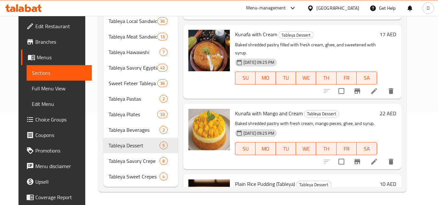
scroll to position [181, 0]
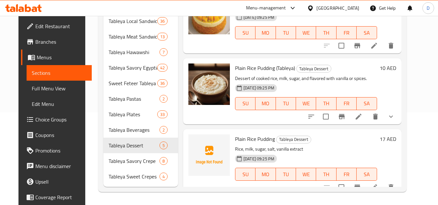
click at [266, 63] on span "Plain Rice Pudding (Tableya)" at bounding box center [265, 68] width 60 height 10
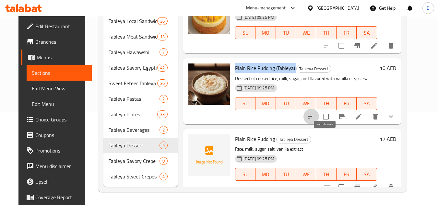
click at [314, 115] on icon "sort-choices" at bounding box center [312, 117] width 6 height 4
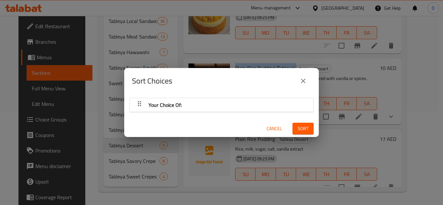
click at [274, 131] on span "Cancel" at bounding box center [275, 129] width 16 height 8
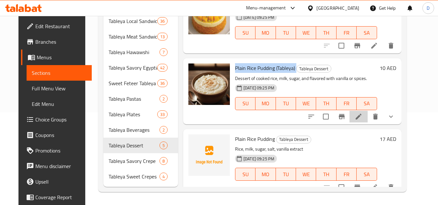
click at [368, 111] on li at bounding box center [359, 117] width 18 height 12
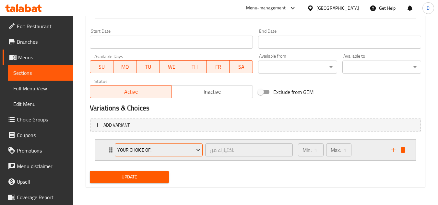
drag, startPoint x: 107, startPoint y: 150, endPoint x: 117, endPoint y: 146, distance: 10.1
click at [107, 150] on div "Your Choice Of: اختيارك من: ​ Min: 1 ​ Max: 1 ​" at bounding box center [255, 150] width 321 height 21
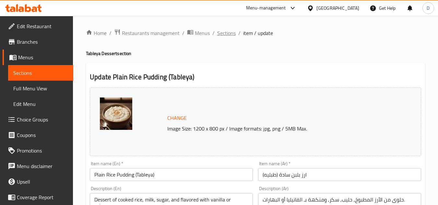
click at [229, 32] on span "Sections" at bounding box center [226, 33] width 18 height 8
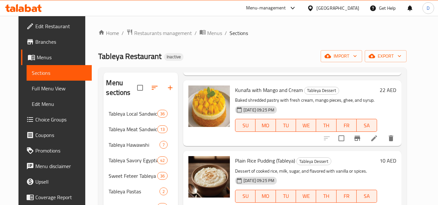
scroll to position [93, 0]
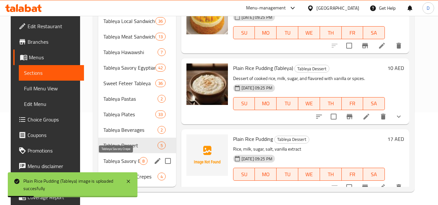
click at [118, 161] on span "Tableya Savory Crepe" at bounding box center [122, 161] width 36 height 8
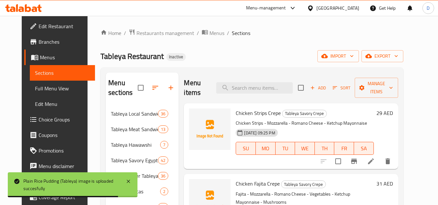
click at [271, 117] on span "Chicken Strips Crepe" at bounding box center [258, 113] width 45 height 10
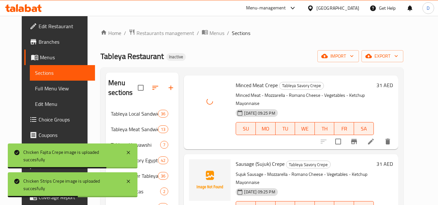
scroll to position [195, 0]
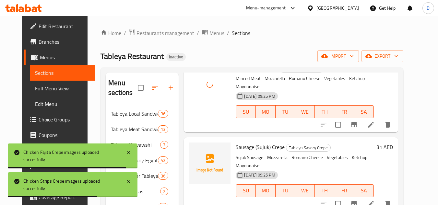
click at [238, 142] on span "Sausage (Sujuk) Crepe" at bounding box center [260, 147] width 49 height 10
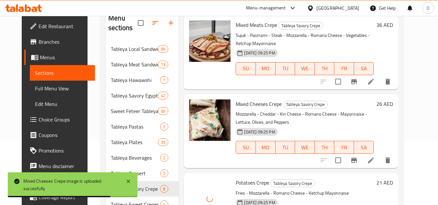
scroll to position [93, 0]
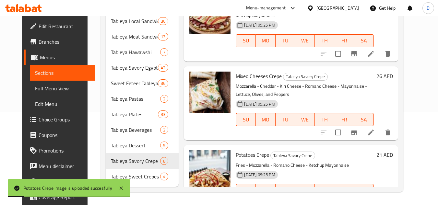
drag, startPoint x: 345, startPoint y: 140, endPoint x: 128, endPoint y: 168, distance: 219.3
click at [345, 162] on p "Fries - Mozzarella - Romano Cheese - Ketchup Mayonnaise" at bounding box center [305, 166] width 138 height 8
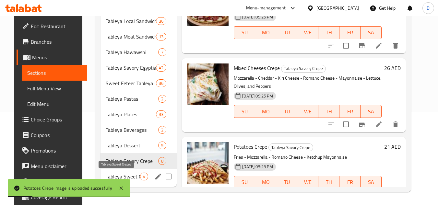
click at [133, 176] on span "Tableya Sweet Crepes" at bounding box center [123, 177] width 34 height 8
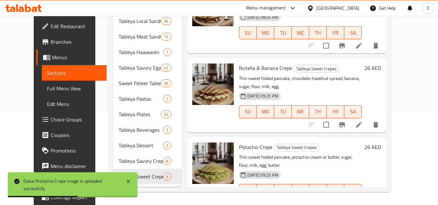
scroll to position [13, 0]
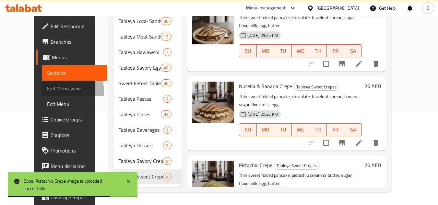
click at [47, 92] on span "Full Menu View" at bounding box center [74, 89] width 55 height 8
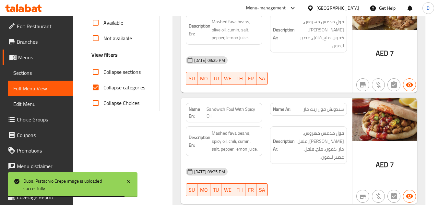
scroll to position [223, 0]
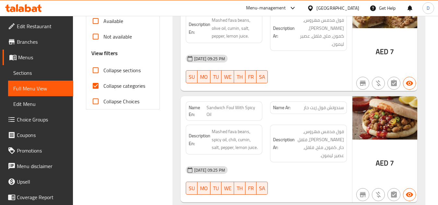
click at [97, 87] on input "Collapse categories" at bounding box center [96, 86] width 16 height 16
checkbox input "false"
click at [98, 69] on input "Collapse sections" at bounding box center [96, 71] width 16 height 16
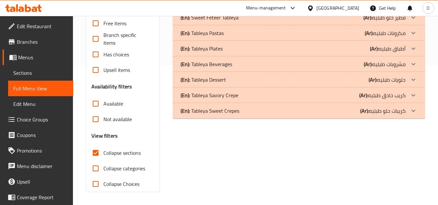
scroll to position [140, 0]
drag, startPoint x: 94, startPoint y: 153, endPoint x: 196, endPoint y: 137, distance: 103.4
click at [94, 153] on input "Collapse sections" at bounding box center [96, 153] width 16 height 16
checkbox input "false"
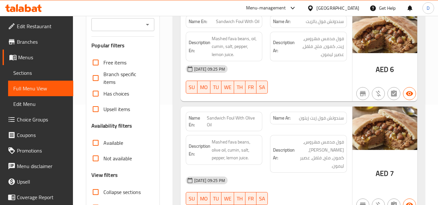
scroll to position [0, 0]
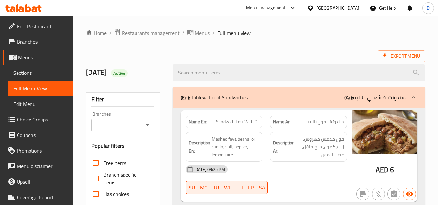
click at [318, 150] on div "Name En: Sandwich Foul With Oil Name Ar: سندوتش فول بالزيت Description En: Mash…" at bounding box center [267, 157] width 172 height 92
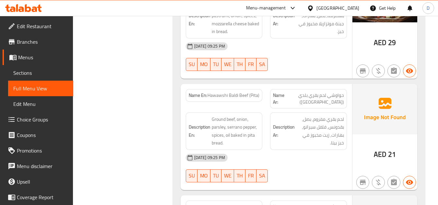
scroll to position [5874, 0]
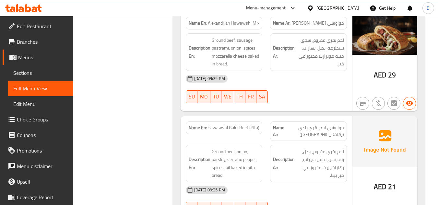
click at [253, 125] on span "Hawawshi Baldi Beef (Pita)" at bounding box center [234, 128] width 52 height 7
click at [244, 125] on span "Hawawshi Baldi Beef (Pita)" at bounding box center [234, 128] width 52 height 7
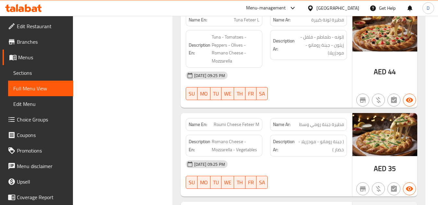
scroll to position [9542, 0]
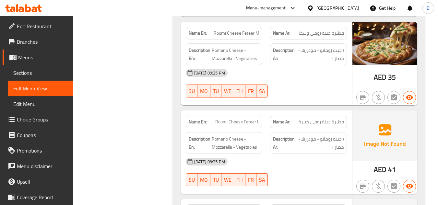
click at [221, 119] on span "Roumi Cheese Feteer L" at bounding box center [238, 122] width 44 height 7
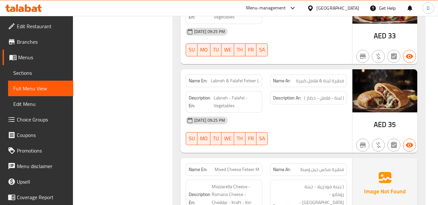
scroll to position [10126, 0]
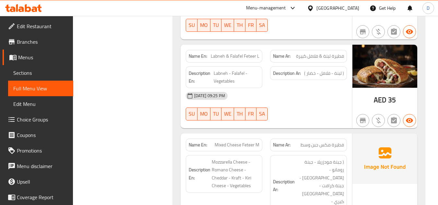
click at [218, 142] on span "Mixed Cheese Feteer M" at bounding box center [237, 145] width 45 height 7
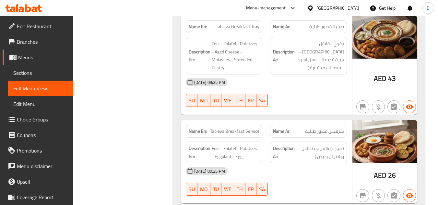
scroll to position [16955, 0]
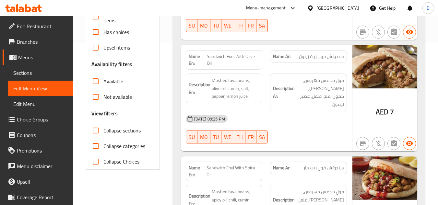
scroll to position [0, 0]
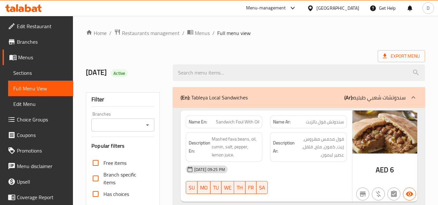
click at [324, 9] on div "[GEOGRAPHIC_DATA]" at bounding box center [338, 8] width 43 height 7
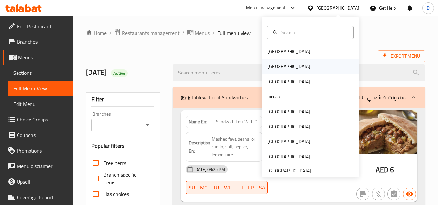
click at [283, 67] on div "[GEOGRAPHIC_DATA]" at bounding box center [310, 66] width 97 height 15
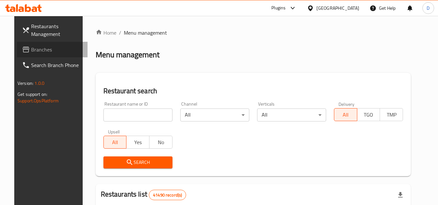
click at [31, 50] on span "Branches" at bounding box center [56, 50] width 51 height 8
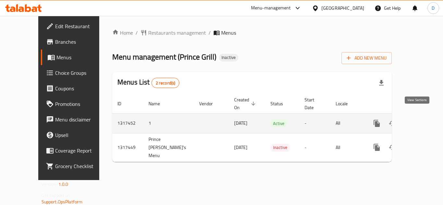
click at [420, 120] on icon "enhanced table" at bounding box center [424, 124] width 8 height 8
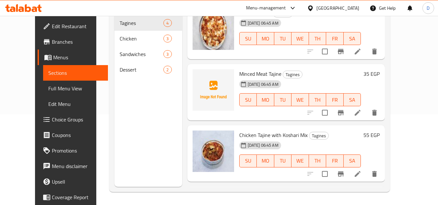
scroll to position [0, 0]
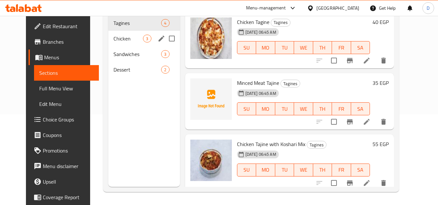
click at [122, 38] on span "Chicken" at bounding box center [129, 39] width 30 height 8
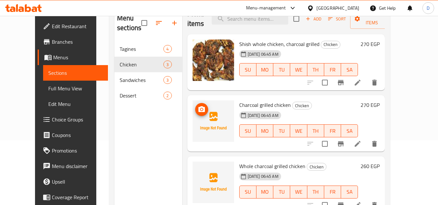
scroll to position [91, 0]
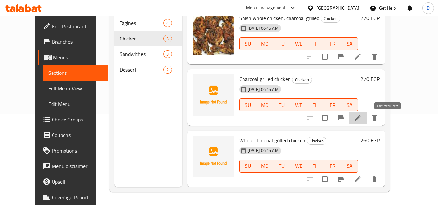
click at [361, 120] on icon at bounding box center [358, 118] width 6 height 6
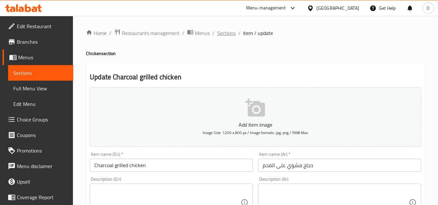
click at [226, 32] on span "Sections" at bounding box center [226, 33] width 18 height 8
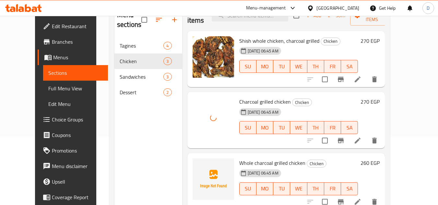
scroll to position [91, 0]
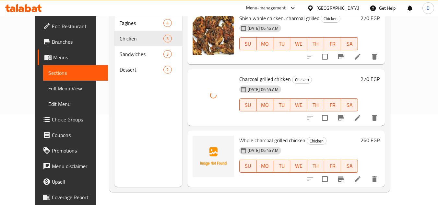
click at [330, 90] on div "15-10-2025 06:45 AM SU MO TU WE TH FR SA" at bounding box center [299, 100] width 124 height 35
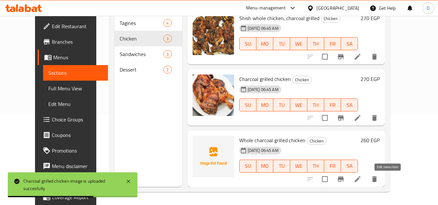
click at [361, 181] on icon at bounding box center [358, 180] width 6 height 6
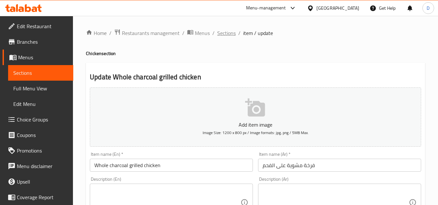
click at [218, 33] on span "Sections" at bounding box center [226, 33] width 18 height 8
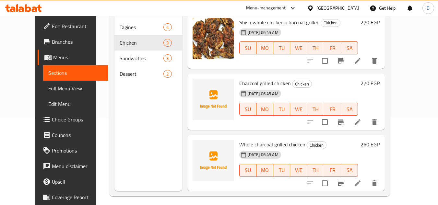
scroll to position [91, 0]
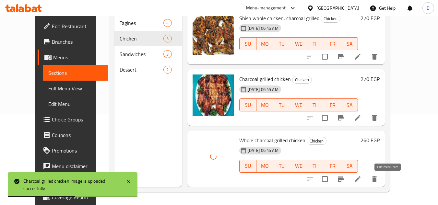
click at [362, 181] on icon at bounding box center [358, 180] width 8 height 8
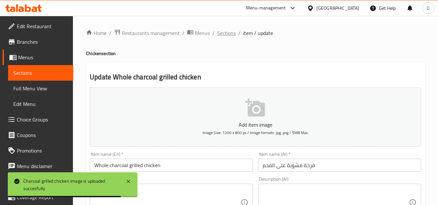
click at [226, 31] on span "Sections" at bounding box center [226, 33] width 18 height 8
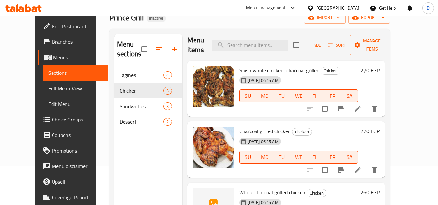
scroll to position [91, 0]
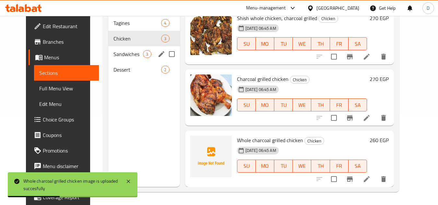
click at [136, 57] on span "Sandwiches" at bounding box center [129, 54] width 30 height 8
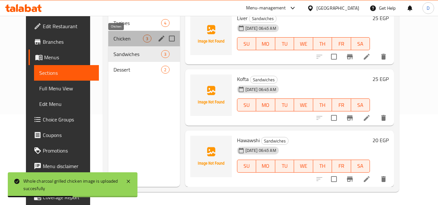
click at [131, 38] on span "Chicken" at bounding box center [129, 39] width 30 height 8
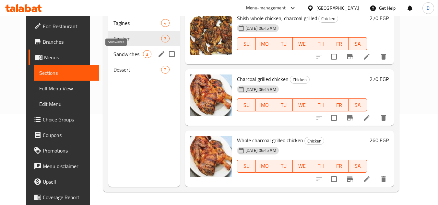
click at [121, 57] on span "Sandwiches" at bounding box center [129, 54] width 30 height 8
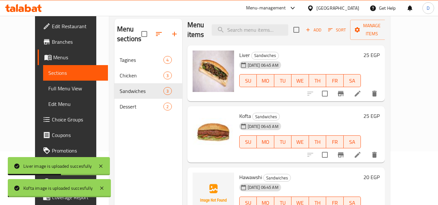
scroll to position [91, 0]
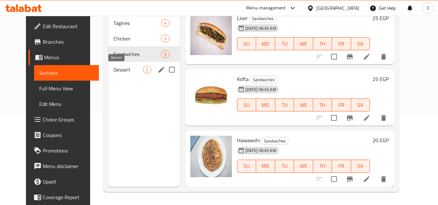
drag, startPoint x: 112, startPoint y: 71, endPoint x: 125, endPoint y: 73, distance: 13.1
click at [114, 71] on span "Dessert" at bounding box center [129, 70] width 30 height 8
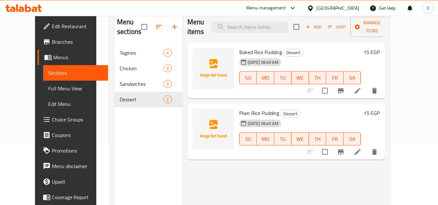
scroll to position [26, 0]
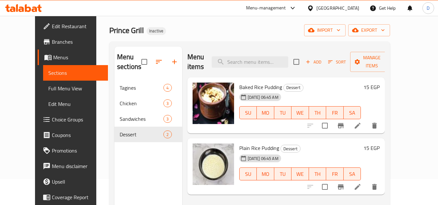
click at [48, 88] on span "Full Menu View" at bounding box center [75, 89] width 55 height 8
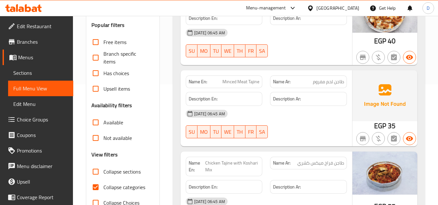
scroll to position [123, 0]
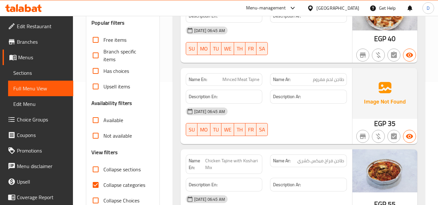
click at [95, 183] on input "Collapse categories" at bounding box center [96, 186] width 16 height 16
checkbox input "false"
click at [97, 171] on input "Collapse sections" at bounding box center [96, 170] width 16 height 16
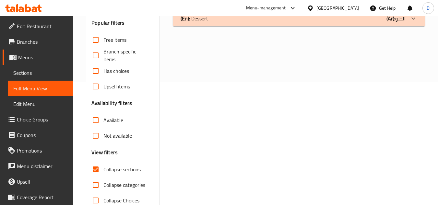
click at [97, 170] on input "Collapse sections" at bounding box center [96, 170] width 16 height 16
checkbox input "false"
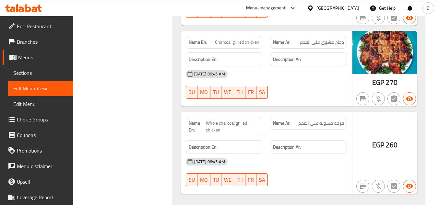
scroll to position [552, 0]
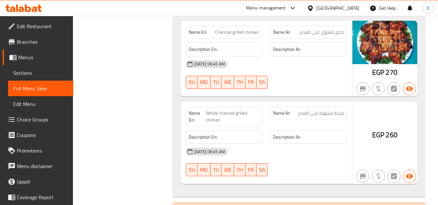
click at [327, 82] on div "15-10-2025 06:45 AM SU MO TU WE TH FR SA" at bounding box center [266, 74] width 169 height 36
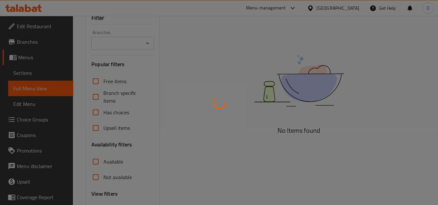
scroll to position [135, 0]
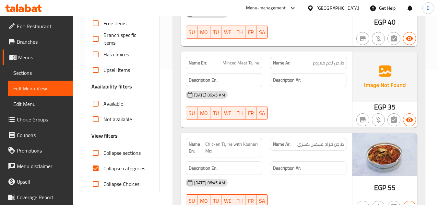
click at [122, 169] on span "Collapse categories" at bounding box center [125, 169] width 42 height 8
click at [104, 169] on input "Collapse categories" at bounding box center [96, 169] width 16 height 16
checkbox input "false"
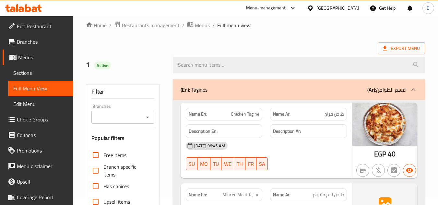
scroll to position [0, 0]
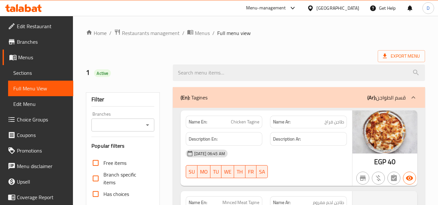
click at [161, 30] on span "Restaurants management" at bounding box center [151, 33] width 58 height 8
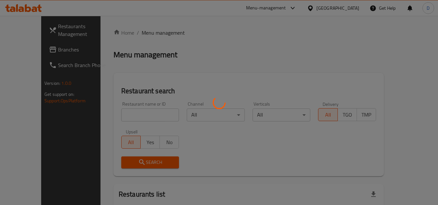
click at [27, 50] on div at bounding box center [219, 102] width 438 height 205
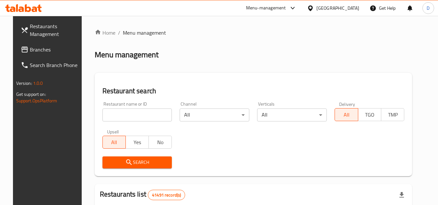
click at [30, 50] on span "Branches" at bounding box center [55, 50] width 51 height 8
